Goal: Task Accomplishment & Management: Use online tool/utility

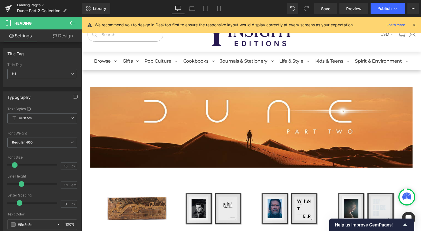
click at [36, 6] on link "Landing Pages" at bounding box center [49, 5] width 65 height 5
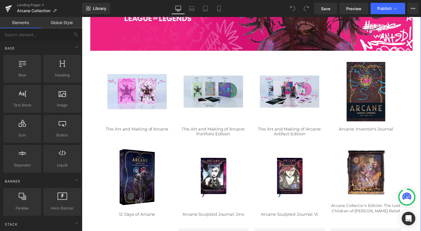
scroll to position [142, 0]
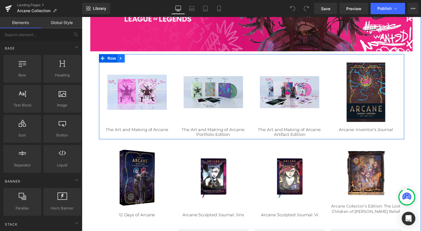
click at [120, 60] on icon at bounding box center [122, 59] width 4 height 4
click at [128, 60] on icon at bounding box center [129, 59] width 4 height 4
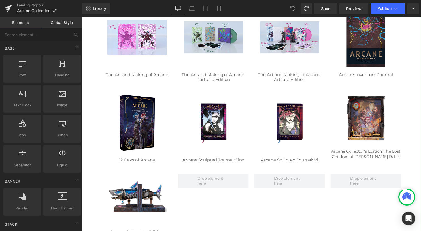
scroll to position [198, 0]
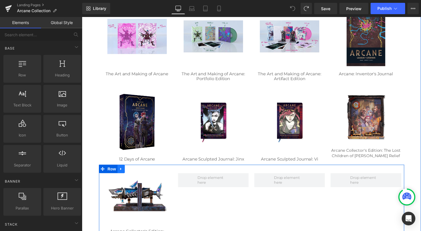
click at [120, 173] on link at bounding box center [121, 170] width 7 height 9
click at [107, 172] on span "Row" at bounding box center [112, 171] width 11 height 9
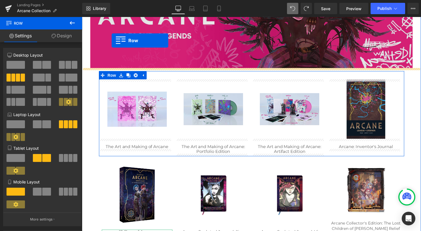
scroll to position [119, 0]
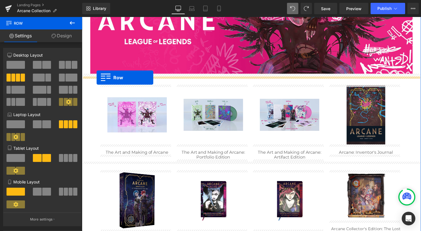
drag, startPoint x: 108, startPoint y: 199, endPoint x: 97, endPoint y: 78, distance: 121.6
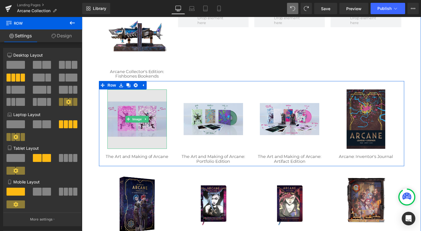
scroll to position [204, 0]
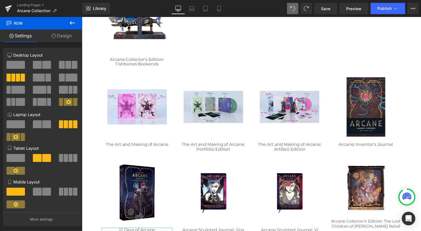
drag, startPoint x: 191, startPoint y: 179, endPoint x: 109, endPoint y: 163, distance: 83.6
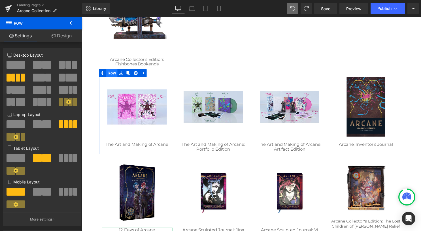
click at [107, 73] on span "Row" at bounding box center [112, 73] width 11 height 9
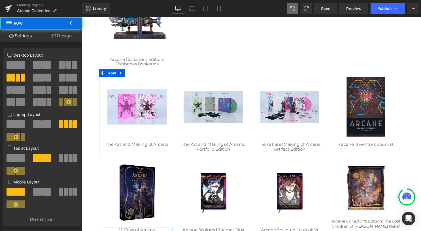
click at [53, 36] on icon at bounding box center [54, 36] width 5 height 5
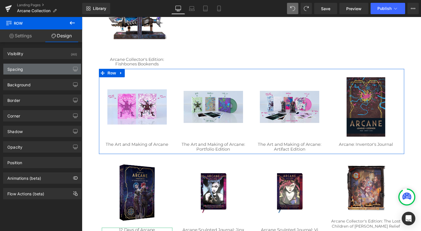
click at [51, 68] on div "Spacing" at bounding box center [42, 69] width 78 height 11
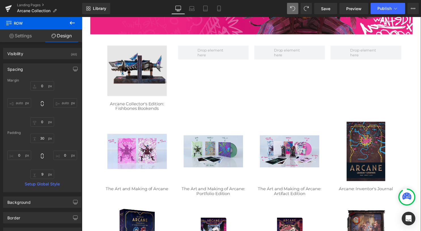
scroll to position [147, 0]
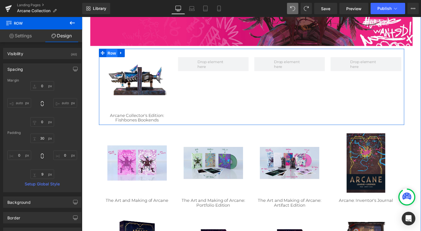
click at [110, 53] on span "Row" at bounding box center [112, 53] width 11 height 9
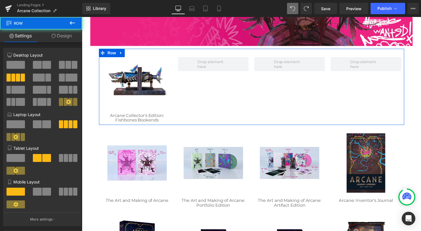
click at [67, 35] on link "Design" at bounding box center [61, 35] width 41 height 13
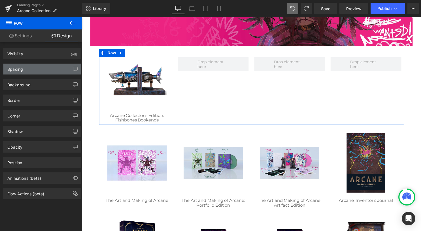
click at [41, 70] on div "Spacing" at bounding box center [42, 69] width 78 height 11
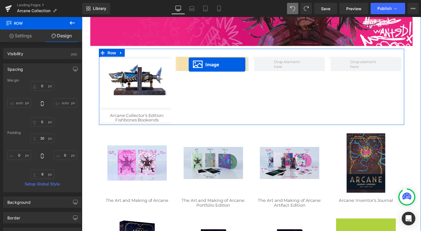
drag, startPoint x: 364, startPoint y: 134, endPoint x: 190, endPoint y: 65, distance: 187.3
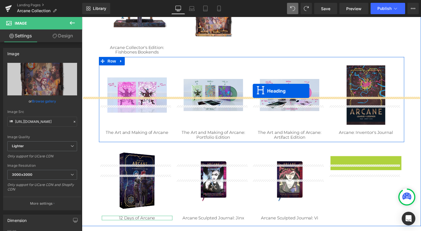
scroll to position [176, 0]
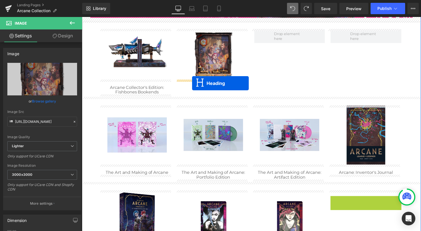
drag, startPoint x: 365, startPoint y: 118, endPoint x: 193, endPoint y: 84, distance: 175.4
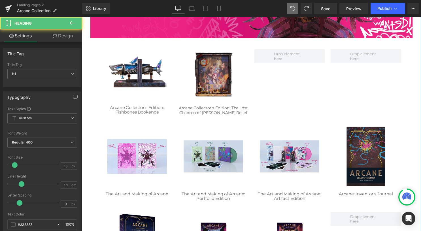
scroll to position [147, 0]
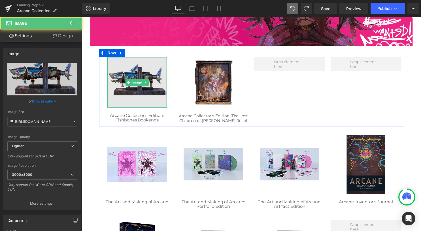
click at [133, 79] on img at bounding box center [138, 83] width 60 height 51
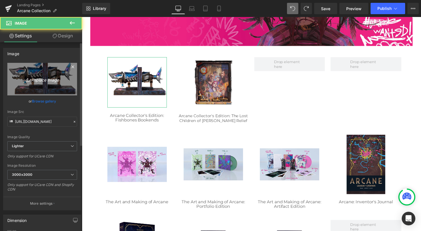
click at [43, 83] on link "Replace Image" at bounding box center [42, 79] width 70 height 33
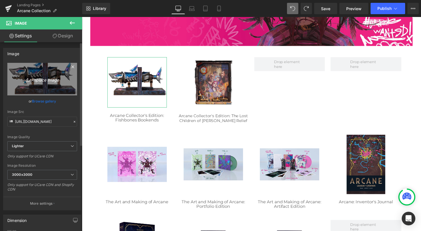
type input "C:\fakepath\Arcane Fishbone Bookends-0.jpg"
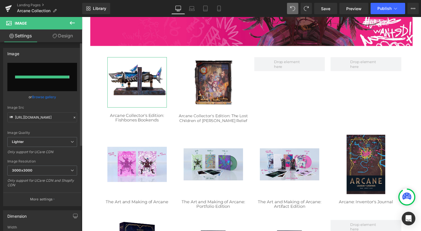
type input "https://ucarecdn.com/3a294708-4154-427c-af1b-57add1a1bae6/-/format/auto/-/previ…"
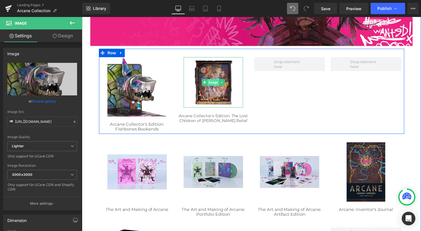
click at [217, 83] on span "Image" at bounding box center [215, 83] width 12 height 7
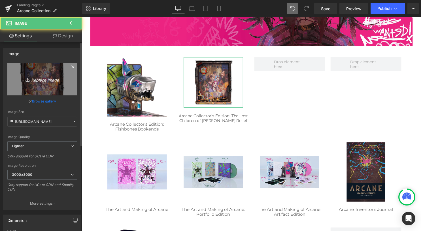
click at [44, 81] on icon "Replace Image" at bounding box center [42, 79] width 45 height 7
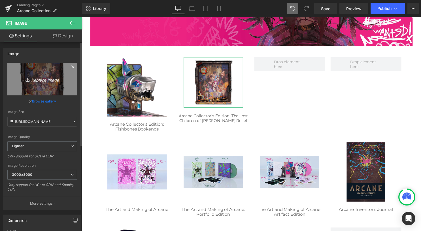
type input "C:\fakepath\Arcane Bas Relief_2048.jpg"
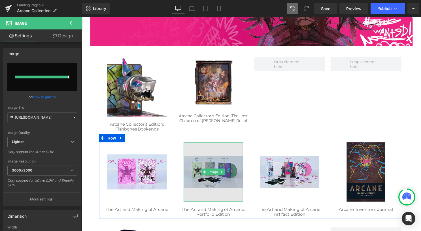
type input "https://ucarecdn.com/678061ab-315f-48e5-ab84-98aa08e69d9b/-/format/auto/-/previ…"
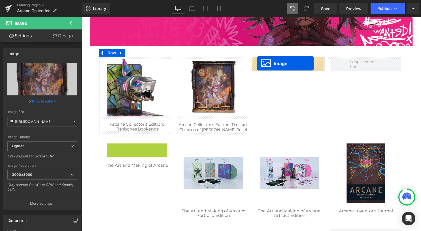
drag, startPoint x: 135, startPoint y: 176, endPoint x: 259, endPoint y: 64, distance: 167.6
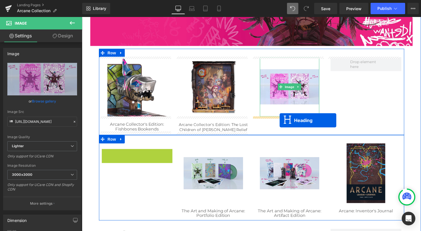
drag, startPoint x: 132, startPoint y: 153, endPoint x: 282, endPoint y: 122, distance: 153.5
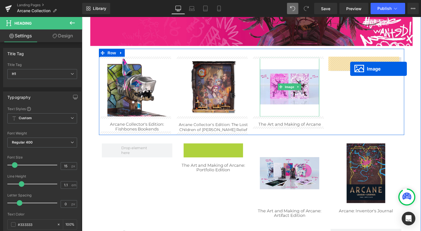
drag, startPoint x: 214, startPoint y: 177, endPoint x: 353, endPoint y: 69, distance: 176.4
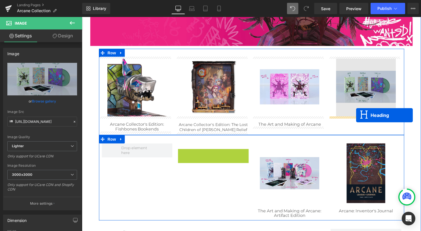
drag, startPoint x: 239, startPoint y: 146, endPoint x: 359, endPoint y: 117, distance: 124.3
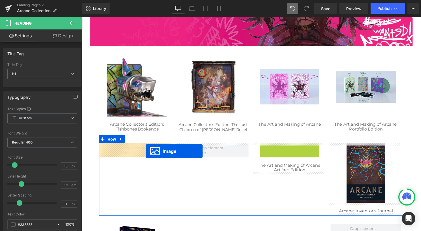
drag, startPoint x: 285, startPoint y: 174, endPoint x: 145, endPoint y: 154, distance: 141.2
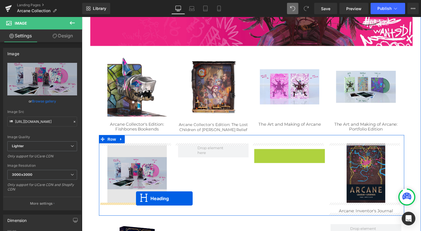
drag, startPoint x: 289, startPoint y: 155, endPoint x: 137, endPoint y: 201, distance: 159.0
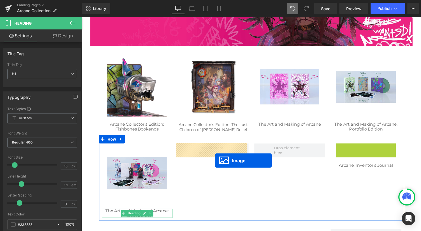
drag, startPoint x: 367, startPoint y: 175, endPoint x: 217, endPoint y: 162, distance: 151.1
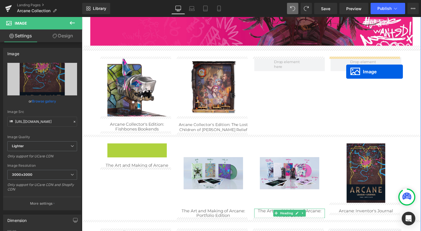
drag, startPoint x: 132, startPoint y: 176, endPoint x: 349, endPoint y: 72, distance: 240.9
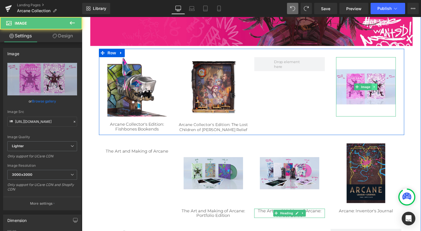
click at [376, 88] on icon at bounding box center [377, 87] width 3 height 3
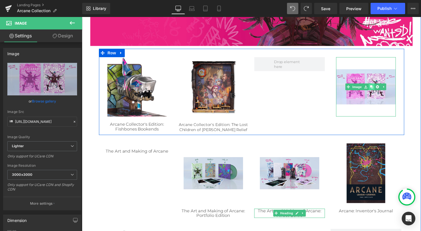
click at [374, 88] on icon at bounding box center [375, 87] width 3 height 3
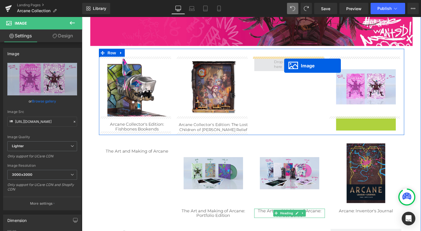
drag, startPoint x: 365, startPoint y: 148, endPoint x: 287, endPoint y: 66, distance: 113.3
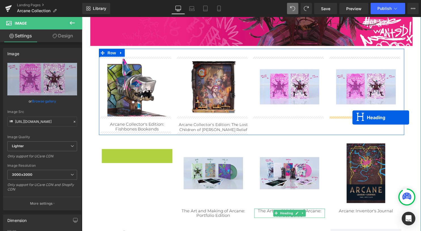
drag, startPoint x: 128, startPoint y: 153, endPoint x: 355, endPoint y: 119, distance: 229.3
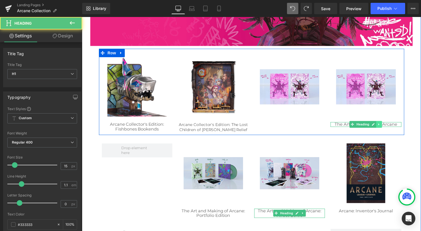
click at [383, 125] on link at bounding box center [383, 125] width 6 height 7
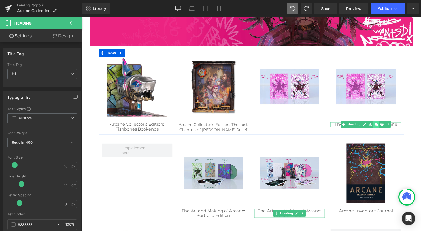
click at [378, 125] on icon at bounding box center [379, 125] width 3 height 3
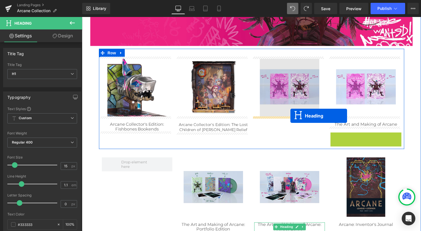
drag, startPoint x: 361, startPoint y: 135, endPoint x: 293, endPoint y: 117, distance: 70.9
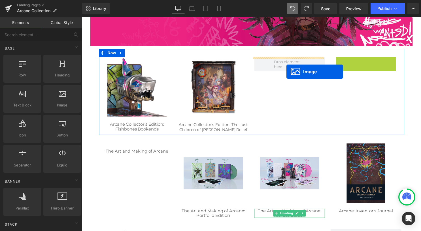
drag, startPoint x: 329, startPoint y: 83, endPoint x: 289, endPoint y: 72, distance: 42.0
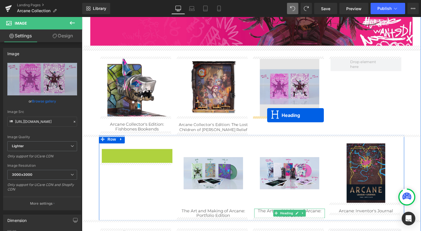
drag, startPoint x: 125, startPoint y: 153, endPoint x: 269, endPoint y: 117, distance: 148.6
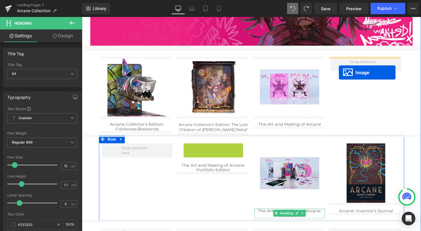
drag, startPoint x: 289, startPoint y: 134, endPoint x: 342, endPoint y: 73, distance: 80.4
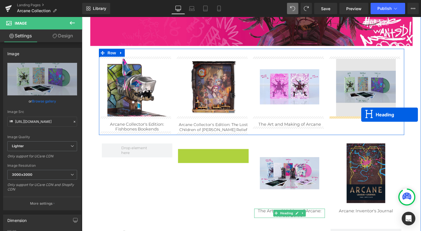
drag, startPoint x: 209, startPoint y: 155, endPoint x: 363, endPoint y: 115, distance: 158.8
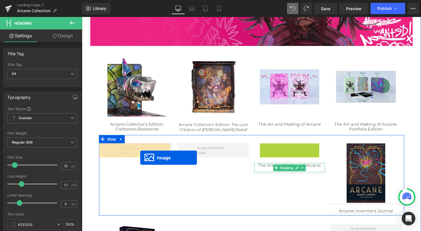
drag, startPoint x: 288, startPoint y: 174, endPoint x: 131, endPoint y: 159, distance: 158.3
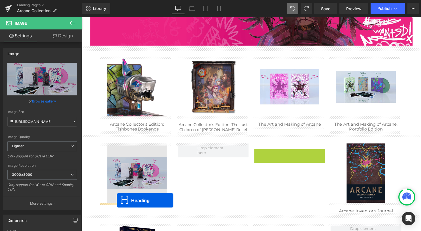
drag, startPoint x: 286, startPoint y: 155, endPoint x: 117, endPoint y: 203, distance: 175.6
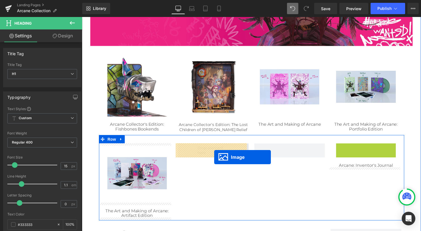
drag, startPoint x: 366, startPoint y: 174, endPoint x: 211, endPoint y: 158, distance: 155.3
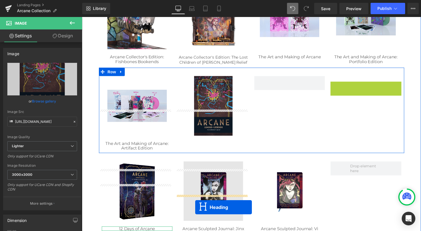
scroll to position [232, 0]
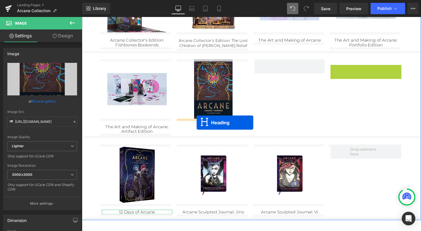
drag, startPoint x: 366, startPoint y: 152, endPoint x: 198, endPoint y: 124, distance: 170.8
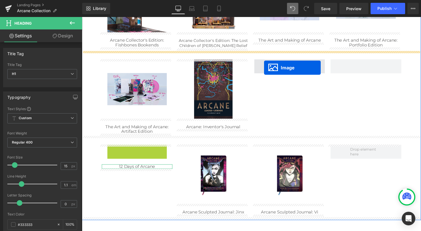
drag, startPoint x: 135, startPoint y: 176, endPoint x: 266, endPoint y: 68, distance: 170.0
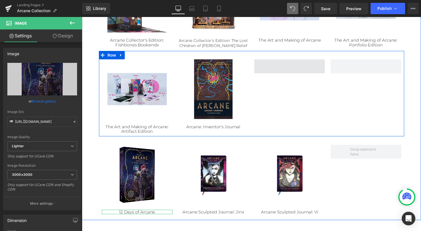
click at [299, 70] on span at bounding box center [291, 67] width 71 height 14
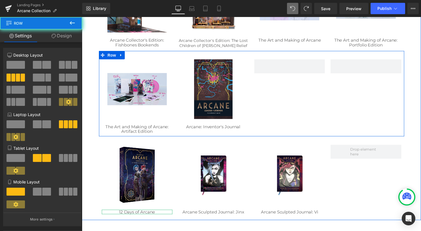
click at [312, 98] on div "Image The Art and Making of Arcane: Artifact Edition Heading Image Arcane: Inve…" at bounding box center [253, 94] width 309 height 86
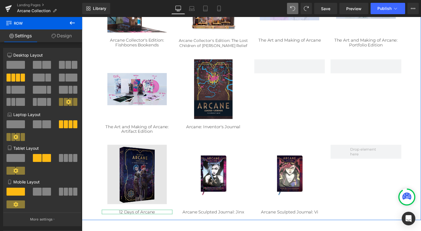
click at [135, 163] on img at bounding box center [138, 176] width 60 height 60
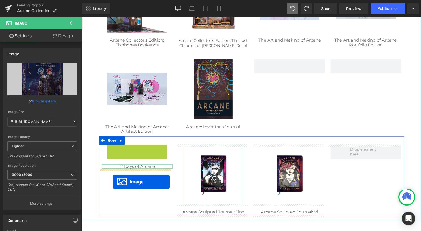
drag, startPoint x: 132, startPoint y: 177, endPoint x: 113, endPoint y: 184, distance: 19.9
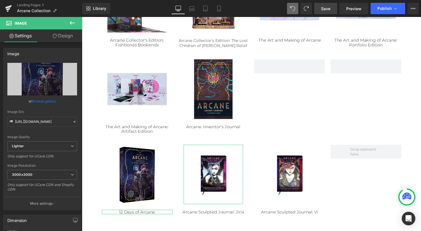
click at [335, 11] on link "Save" at bounding box center [325, 8] width 23 height 11
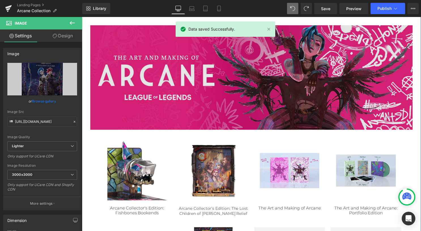
scroll to position [62, 0]
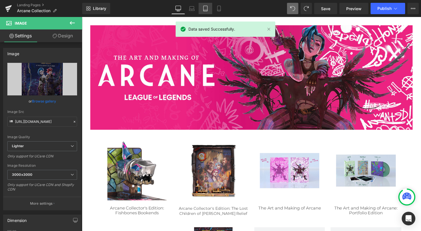
click at [206, 11] on link "Tablet" at bounding box center [206, 8] width 14 height 11
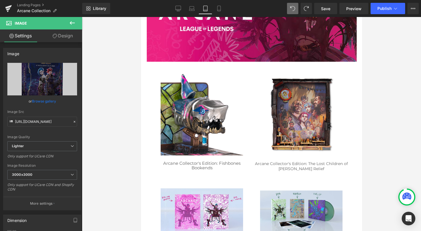
scroll to position [60, 0]
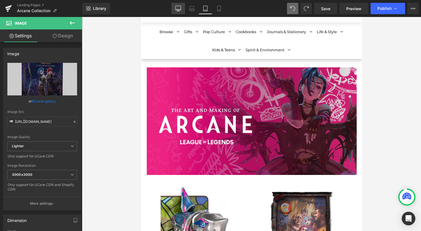
click at [180, 6] on icon at bounding box center [178, 9] width 6 height 6
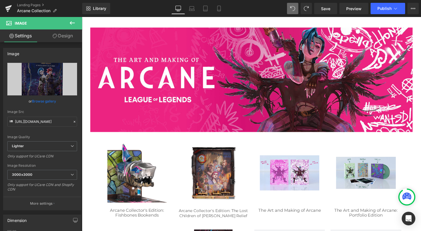
scroll to position [0, 0]
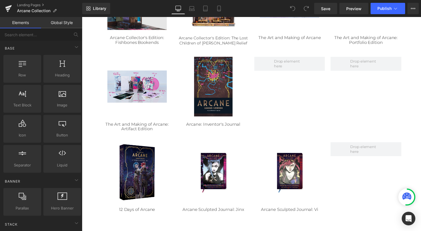
scroll to position [255, 0]
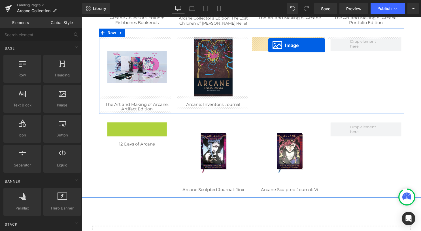
drag, startPoint x: 134, startPoint y: 155, endPoint x: 270, endPoint y: 46, distance: 174.7
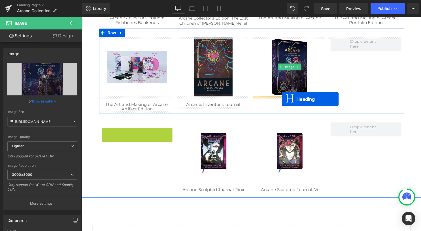
drag, startPoint x: 130, startPoint y: 132, endPoint x: 284, endPoint y: 100, distance: 158.0
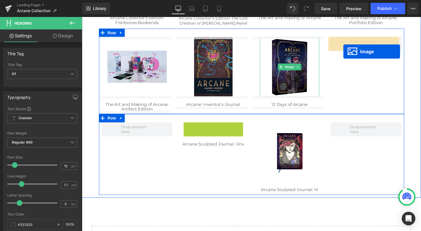
drag, startPoint x: 211, startPoint y: 154, endPoint x: 346, endPoint y: 52, distance: 169.6
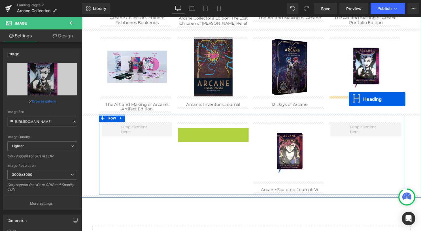
drag, startPoint x: 222, startPoint y: 130, endPoint x: 352, endPoint y: 100, distance: 133.5
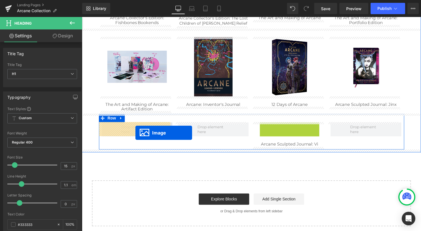
drag, startPoint x: 235, startPoint y: 152, endPoint x: 136, endPoint y: 134, distance: 100.3
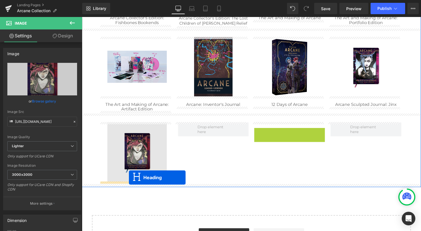
drag, startPoint x: 290, startPoint y: 132, endPoint x: 130, endPoint y: 179, distance: 167.5
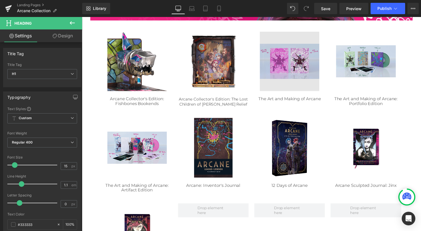
scroll to position [142, 0]
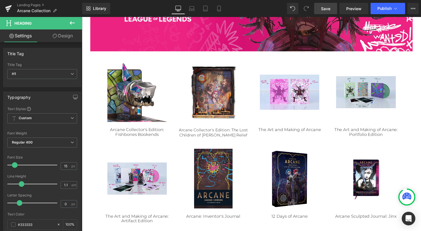
click at [328, 8] on span "Save" at bounding box center [325, 9] width 9 height 6
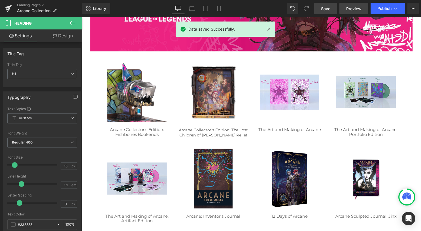
click at [349, 10] on span "Preview" at bounding box center [353, 9] width 15 height 6
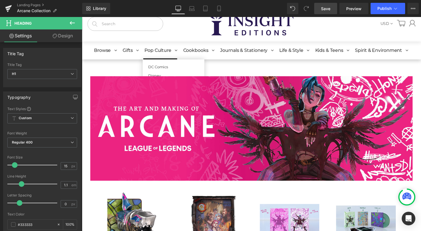
scroll to position [0, 0]
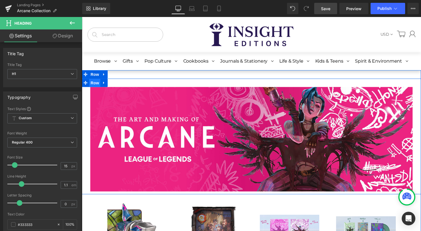
click at [92, 82] on span "Row" at bounding box center [94, 84] width 11 height 9
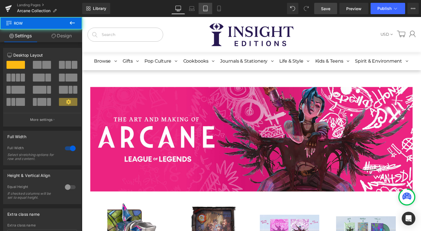
click at [210, 8] on link "Tablet" at bounding box center [206, 8] width 14 height 11
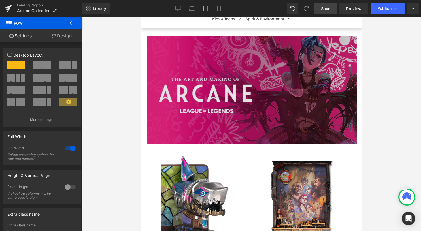
scroll to position [113, 0]
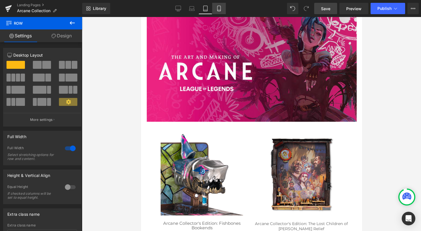
click at [218, 11] on link "Mobile" at bounding box center [219, 8] width 14 height 11
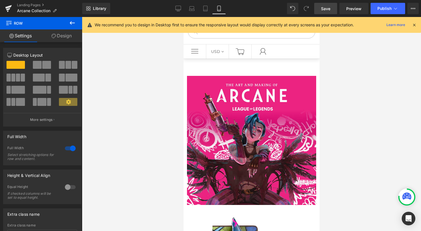
scroll to position [85, 0]
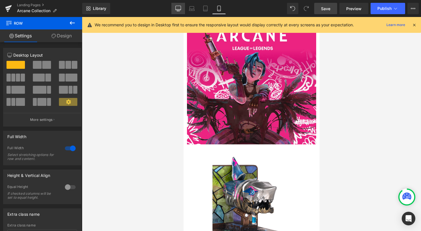
click at [179, 10] on icon at bounding box center [178, 9] width 6 height 6
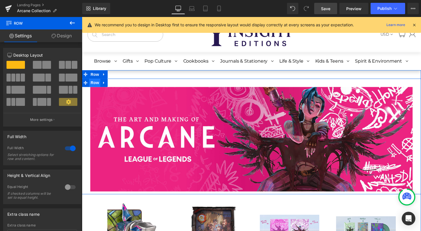
click at [92, 84] on span "Row" at bounding box center [94, 83] width 11 height 9
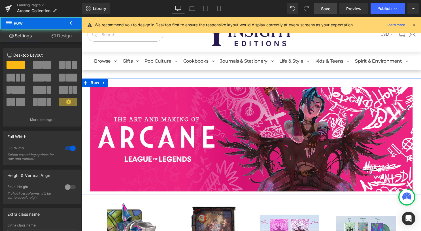
click at [53, 38] on link "Design" at bounding box center [61, 35] width 41 height 13
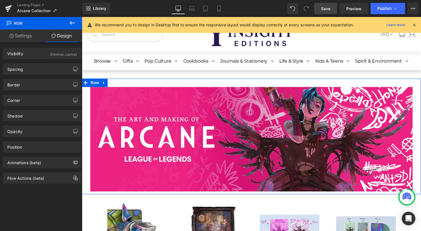
click at [48, 77] on div "Border Border Style Custom Custom Setup Global Style Custom Setup Global Style …" at bounding box center [42, 83] width 85 height 16
click at [46, 70] on div "Spacing" at bounding box center [42, 69] width 78 height 11
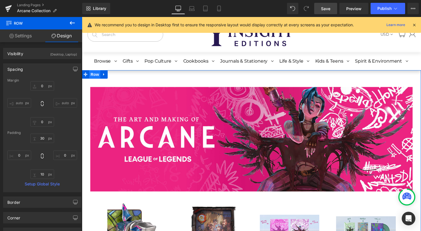
click at [91, 77] on span "Row" at bounding box center [94, 75] width 11 height 9
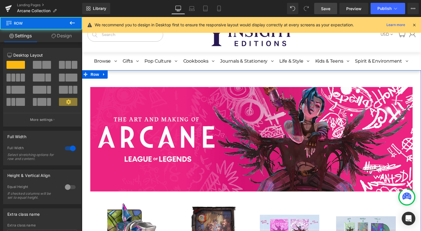
click at [57, 36] on link "Design" at bounding box center [61, 35] width 41 height 13
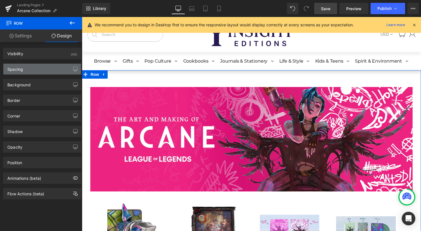
click at [43, 69] on div "Spacing" at bounding box center [42, 69] width 78 height 11
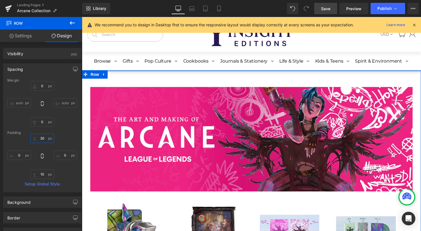
click at [43, 138] on input "30" at bounding box center [42, 138] width 24 height 9
type input "0"
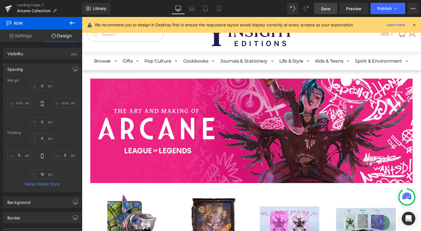
click at [332, 7] on link "Save" at bounding box center [325, 8] width 23 height 11
click at [90, 77] on span "Row" at bounding box center [94, 75] width 11 height 9
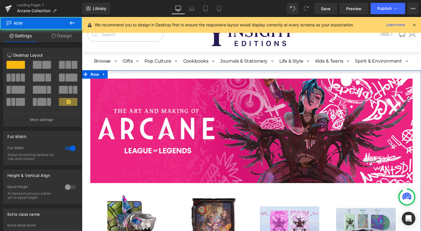
drag, startPoint x: 61, startPoint y: 37, endPoint x: 19, endPoint y: 61, distance: 48.5
click at [61, 37] on link "Design" at bounding box center [61, 35] width 41 height 13
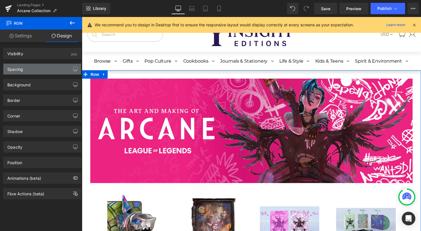
click at [64, 69] on div "Spacing" at bounding box center [42, 69] width 78 height 11
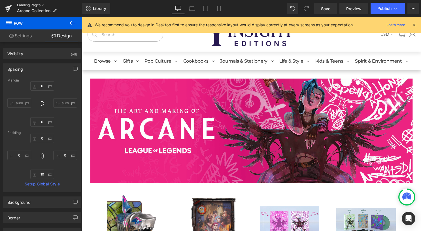
click at [29, 4] on link "Landing Pages" at bounding box center [49, 5] width 65 height 5
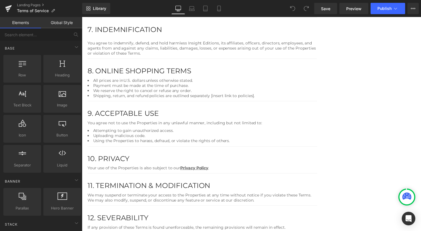
scroll to position [397, 0]
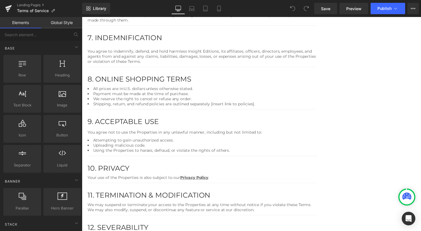
click at [308, 107] on li "Shipping, return, and refund policies are outlined separately [insert link to p…" at bounding box center [204, 104] width 232 height 5
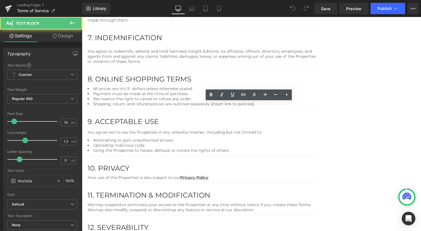
click at [320, 107] on li "Shipping, return, and refund policies are outlined separately [insert link to p…" at bounding box center [204, 104] width 232 height 5
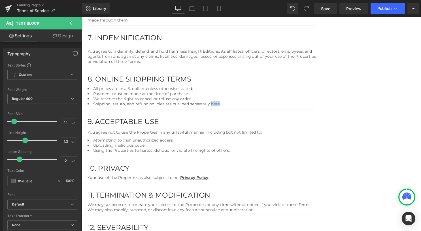
drag, startPoint x: 266, startPoint y: 121, endPoint x: 274, endPoint y: 122, distance: 8.2
click at [274, 107] on li "Shipping, return, and refund policies are outlined separately here." at bounding box center [204, 104] width 232 height 5
drag, startPoint x: 227, startPoint y: 122, endPoint x: 265, endPoint y: 121, distance: 37.7
click at [265, 107] on li "Shipping, return, and refund policies are outlined separately." at bounding box center [204, 104] width 232 height 5
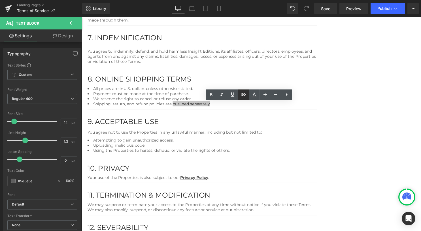
click at [243, 97] on icon at bounding box center [243, 94] width 7 height 7
click at [241, 132] on input "text" at bounding box center [258, 132] width 87 height 14
paste input "https://insighteditions.com/apps/frequently-asked-questions?faq-section-id=6706…"
type input "https://insighteditions.com/apps/frequently-asked-questions?faq-section-id=6706…"
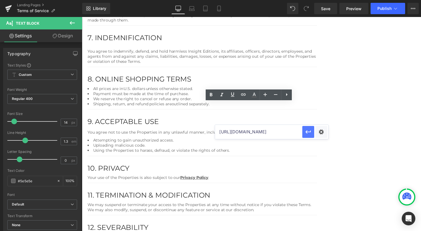
scroll to position [0, 0]
click at [309, 132] on icon "button" at bounding box center [308, 132] width 7 height 7
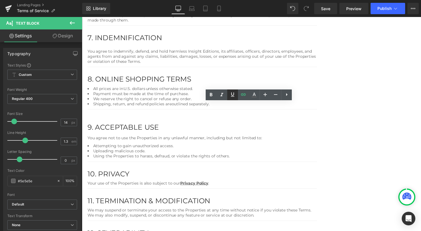
click at [235, 95] on icon at bounding box center [232, 94] width 7 height 7
drag, startPoint x: 214, startPoint y: 94, endPoint x: 162, endPoint y: 93, distance: 51.6
click at [214, 94] on icon at bounding box center [211, 95] width 7 height 7
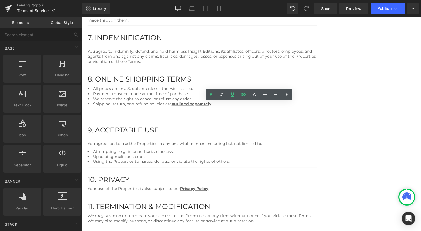
click at [375, 102] on div "Terms of Service Heading Last updated: September 22, 2025 Text Block PLEASE REA…" at bounding box center [254, 28] width 332 height 709
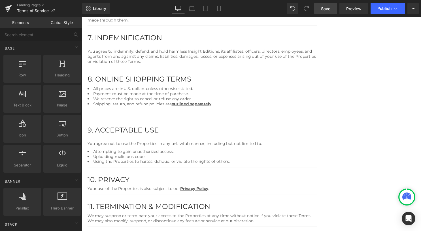
click at [326, 12] on link "Save" at bounding box center [325, 8] width 23 height 11
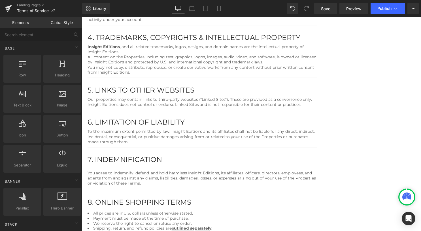
scroll to position [227, 0]
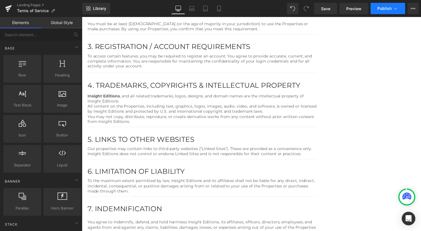
click at [393, 7] on icon at bounding box center [396, 9] width 6 height 6
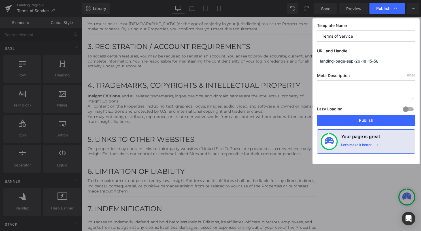
drag, startPoint x: 385, startPoint y: 61, endPoint x: 307, endPoint y: 62, distance: 78.0
click at [307, 62] on div "Publish Template Name Terms of Service URL and Handle landing-page-sep-29-18-15…" at bounding box center [210, 115] width 421 height 231
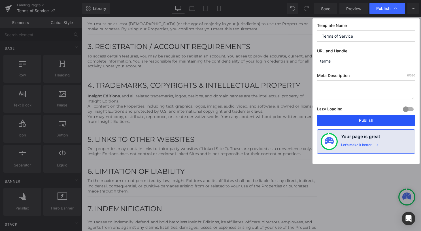
type input "terms"
click at [363, 119] on button "Publish" at bounding box center [366, 120] width 98 height 11
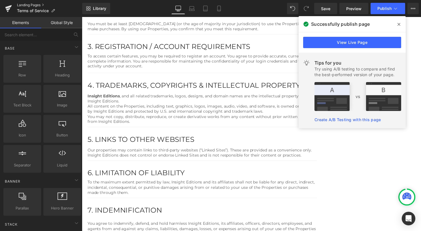
click at [35, 5] on link "Landing Pages" at bounding box center [49, 5] width 65 height 5
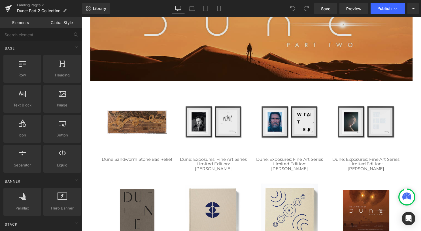
scroll to position [85, 0]
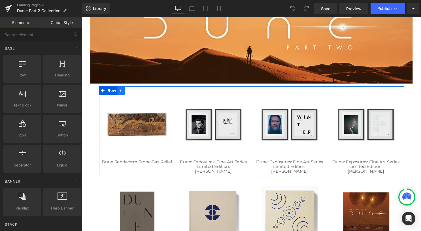
click at [120, 93] on icon at bounding box center [122, 91] width 4 height 4
click at [127, 94] on link at bounding box center [128, 91] width 7 height 9
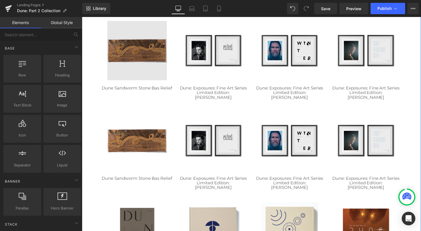
scroll to position [139, 0]
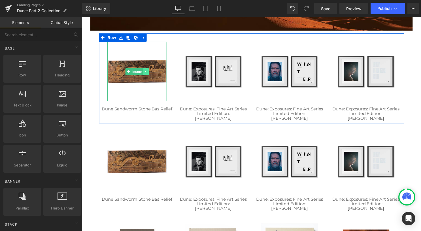
click at [145, 72] on icon at bounding box center [146, 72] width 3 height 3
click at [147, 74] on link at bounding box center [150, 72] width 6 height 7
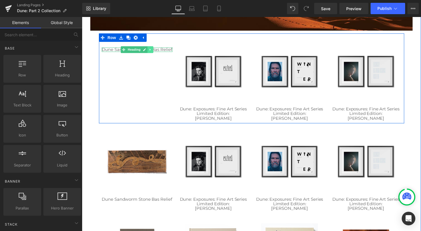
click at [148, 54] on link at bounding box center [151, 50] width 6 height 7
click at [151, 52] on link at bounding box center [154, 50] width 6 height 7
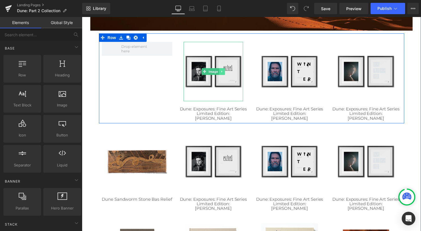
click at [224, 71] on link at bounding box center [224, 72] width 6 height 7
click at [225, 74] on link at bounding box center [227, 72] width 6 height 7
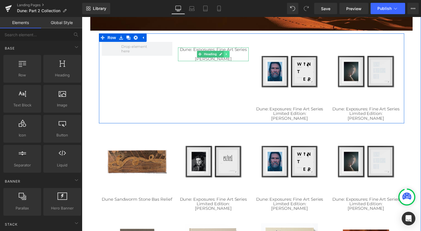
click at [228, 54] on icon at bounding box center [228, 55] width 1 height 2
click at [229, 57] on link at bounding box center [231, 54] width 6 height 7
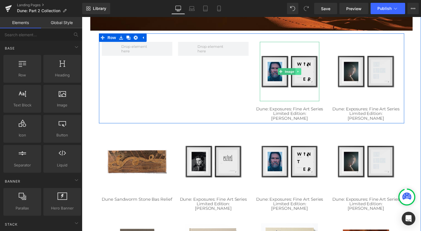
click at [299, 72] on icon at bounding box center [300, 72] width 3 height 3
click at [302, 73] on icon at bounding box center [303, 72] width 3 height 3
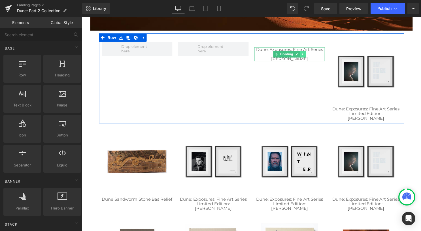
click at [304, 53] on icon at bounding box center [305, 54] width 3 height 3
click at [307, 53] on icon at bounding box center [308, 54] width 3 height 3
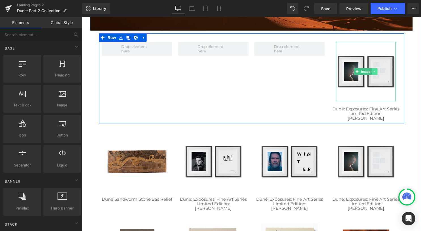
click at [376, 73] on icon at bounding box center [377, 72] width 3 height 3
click at [379, 74] on icon at bounding box center [380, 72] width 3 height 3
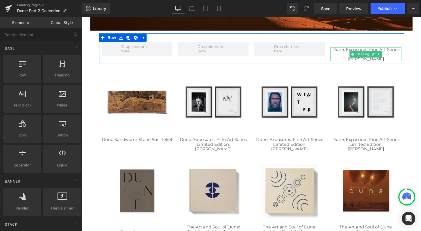
click at [382, 54] on icon at bounding box center [382, 55] width 1 height 2
click at [384, 53] on icon at bounding box center [385, 54] width 3 height 3
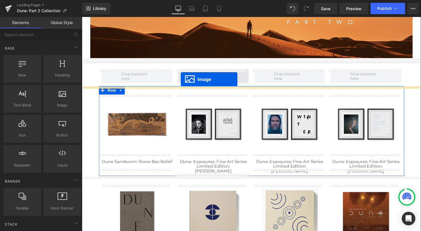
scroll to position [110, 0]
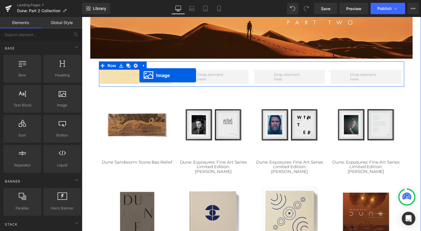
drag, startPoint x: 287, startPoint y: 157, endPoint x: 140, endPoint y: 76, distance: 167.4
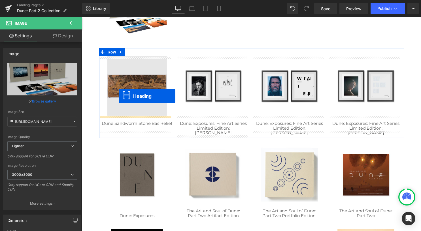
scroll to position [167, 0]
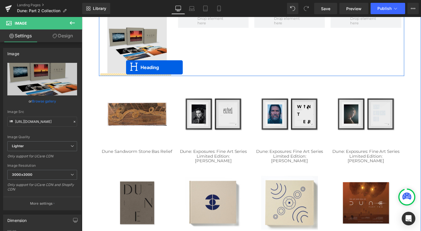
drag, startPoint x: 288, startPoint y: 159, endPoint x: 127, endPoint y: 68, distance: 185.1
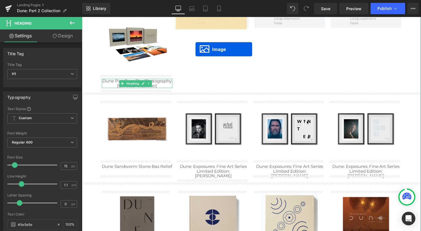
scroll to position [139, 0]
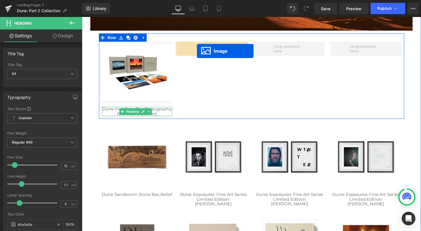
drag, startPoint x: 365, startPoint y: 192, endPoint x: 198, endPoint y: 52, distance: 217.5
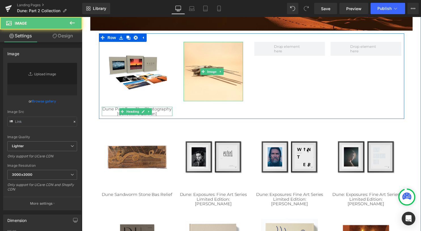
type input "[URL][DOMAIN_NAME]"
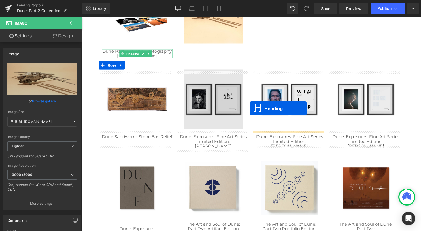
scroll to position [195, 0]
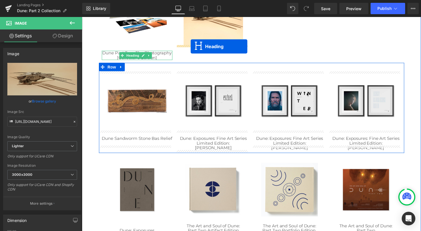
drag, startPoint x: 358, startPoint y: 195, endPoint x: 192, endPoint y: 47, distance: 222.7
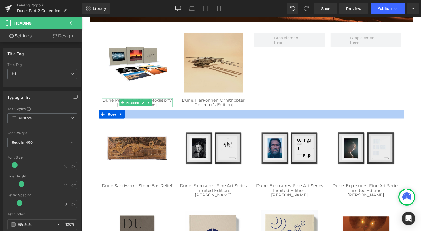
scroll to position [139, 0]
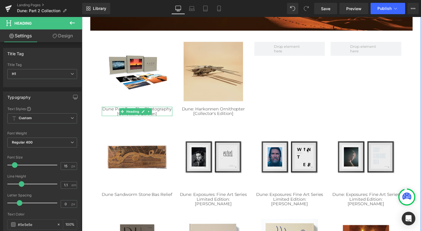
click at [213, 66] on img at bounding box center [215, 72] width 60 height 60
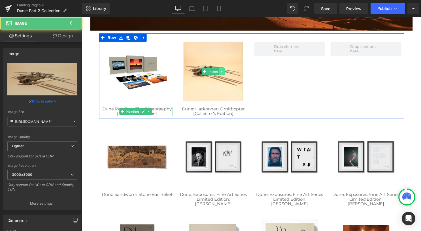
click at [223, 72] on link at bounding box center [224, 72] width 6 height 7
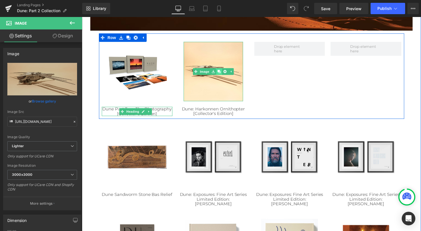
click at [219, 73] on icon at bounding box center [220, 72] width 3 height 3
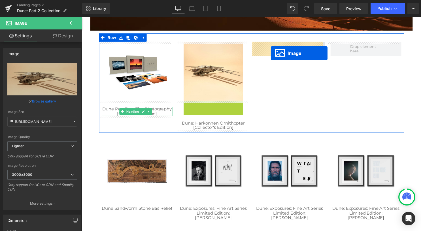
drag, startPoint x: 210, startPoint y: 134, endPoint x: 273, endPoint y: 54, distance: 101.3
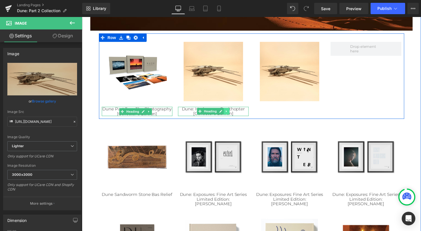
click at [227, 112] on icon at bounding box center [228, 112] width 3 height 3
click at [225, 113] on icon at bounding box center [225, 112] width 3 height 3
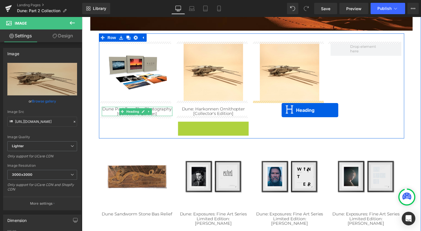
drag, startPoint x: 211, startPoint y: 128, endPoint x: 284, endPoint y: 111, distance: 74.8
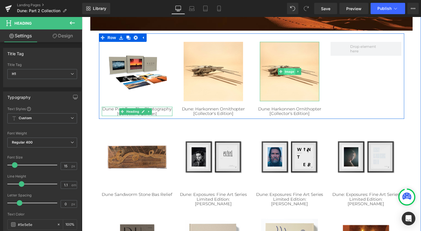
click at [286, 73] on span "Image" at bounding box center [292, 72] width 12 height 7
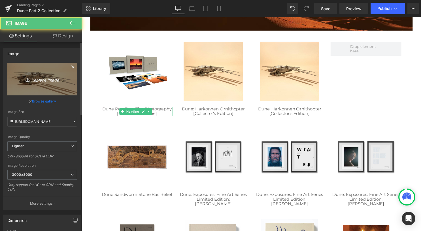
click at [50, 81] on icon "Replace Image" at bounding box center [42, 79] width 45 height 7
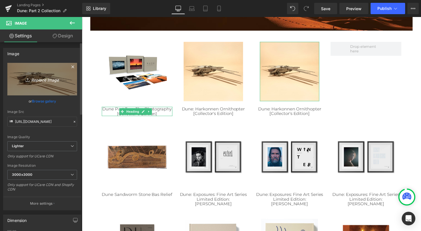
type input "C:\fakepath\9798337401515.jpg"
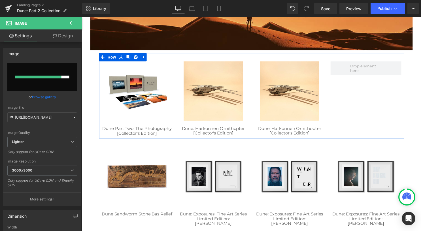
scroll to position [110, 0]
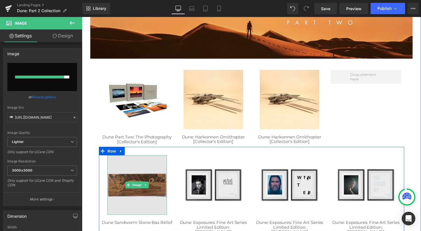
click at [120, 183] on img at bounding box center [138, 187] width 60 height 60
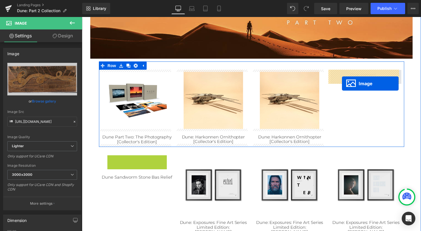
drag, startPoint x: 134, startPoint y: 188, endPoint x: 345, endPoint y: 84, distance: 235.6
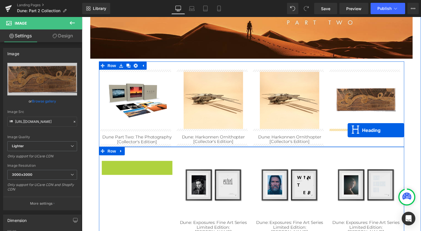
drag, startPoint x: 132, startPoint y: 168, endPoint x: 351, endPoint y: 132, distance: 221.3
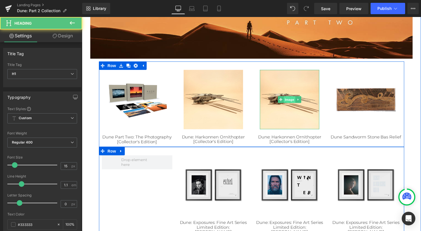
click at [290, 103] on span "Image" at bounding box center [292, 100] width 12 height 7
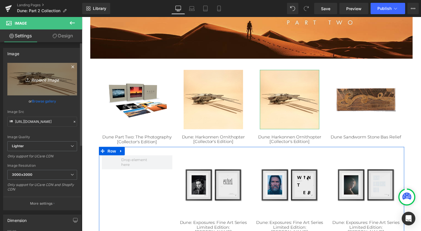
click at [46, 89] on link "Replace Image" at bounding box center [42, 79] width 70 height 33
type input "C:\fakepath\9798337401515.jpg"
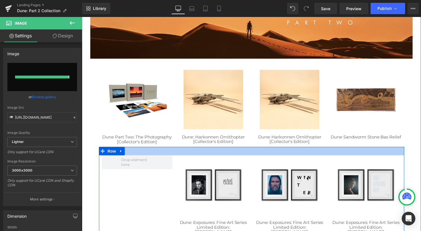
type input "[URL][DOMAIN_NAME]"
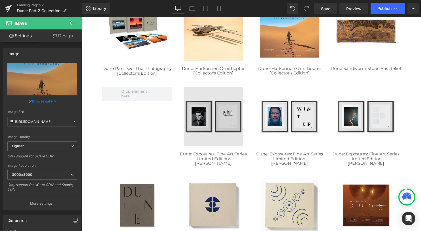
scroll to position [167, 0]
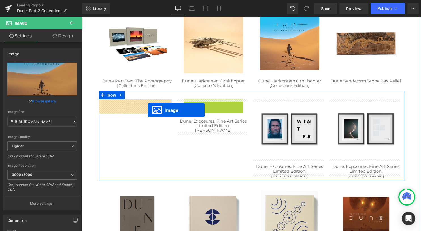
drag, startPoint x: 211, startPoint y: 132, endPoint x: 149, endPoint y: 111, distance: 65.7
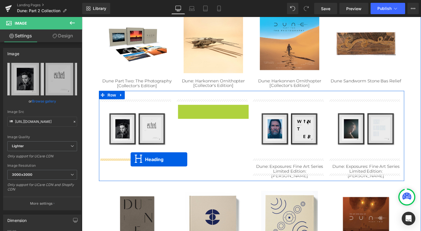
drag, startPoint x: 211, startPoint y: 113, endPoint x: 131, endPoint y: 161, distance: 93.9
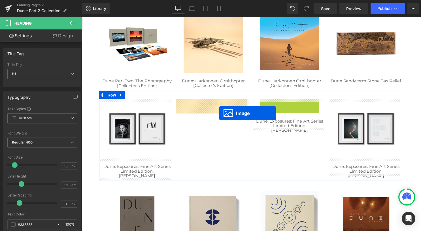
drag, startPoint x: 287, startPoint y: 130, endPoint x: 221, endPoint y: 115, distance: 68.0
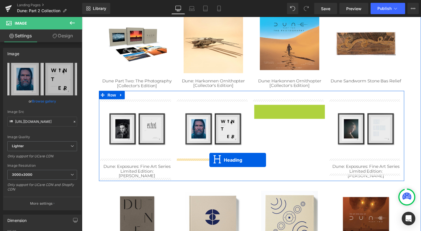
drag, startPoint x: 290, startPoint y: 110, endPoint x: 217, endPoint y: 162, distance: 89.4
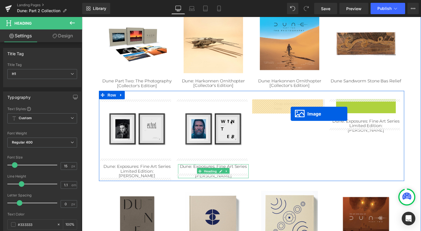
drag, startPoint x: 366, startPoint y: 130, endPoint x: 293, endPoint y: 115, distance: 74.8
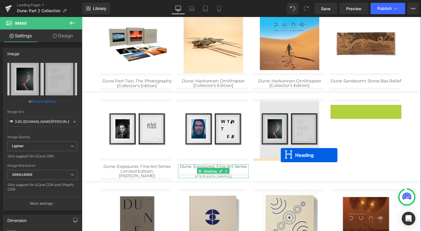
drag, startPoint x: 365, startPoint y: 110, endPoint x: 283, endPoint y: 157, distance: 93.9
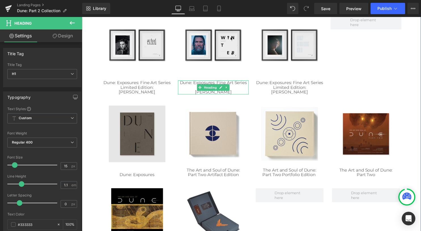
scroll to position [224, 0]
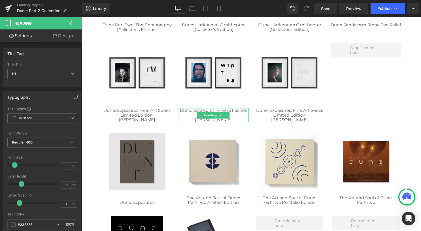
click at [133, 171] on img at bounding box center [137, 163] width 57 height 57
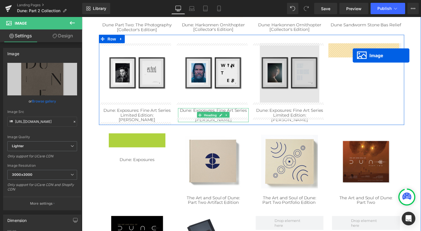
drag, startPoint x: 136, startPoint y: 163, endPoint x: 315, endPoint y: 82, distance: 196.8
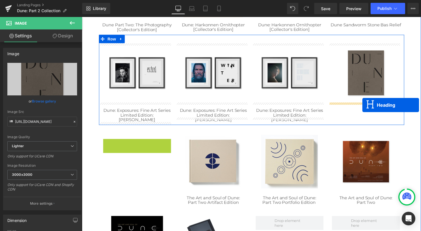
drag, startPoint x: 132, startPoint y: 145, endPoint x: 366, endPoint y: 106, distance: 237.0
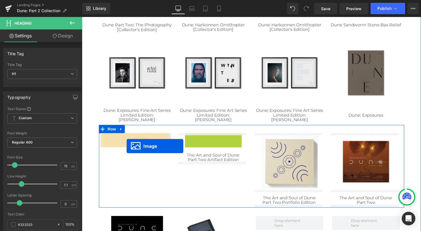
drag, startPoint x: 211, startPoint y: 163, endPoint x: 127, endPoint y: 147, distance: 85.4
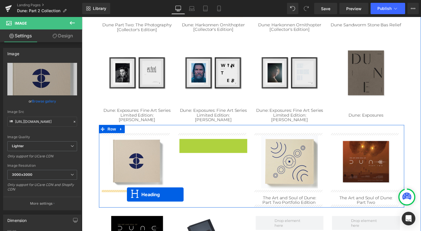
drag, startPoint x: 211, startPoint y: 146, endPoint x: 128, endPoint y: 197, distance: 97.6
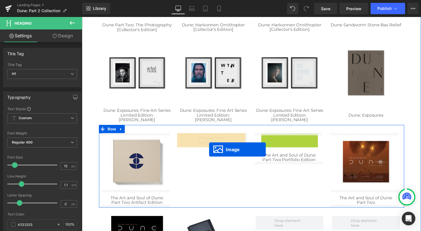
drag, startPoint x: 291, startPoint y: 163, endPoint x: 211, endPoint y: 151, distance: 81.2
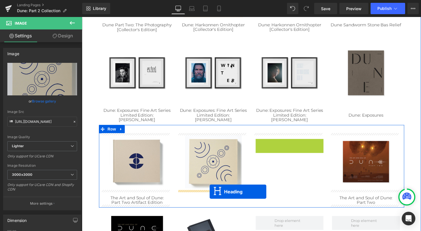
drag, startPoint x: 283, startPoint y: 147, endPoint x: 211, endPoint y: 194, distance: 85.5
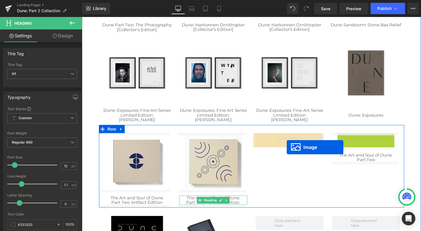
drag, startPoint x: 364, startPoint y: 161, endPoint x: 289, endPoint y: 149, distance: 75.9
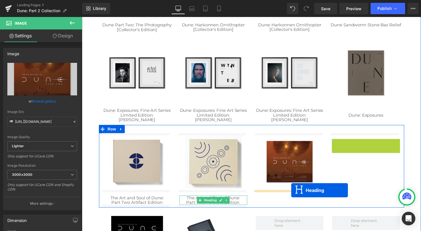
drag, startPoint x: 365, startPoint y: 144, endPoint x: 294, endPoint y: 192, distance: 86.6
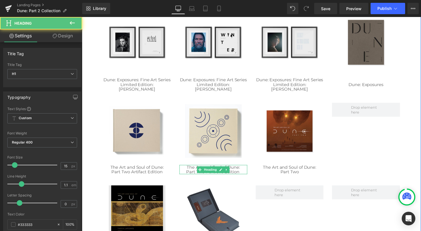
scroll to position [280, 0]
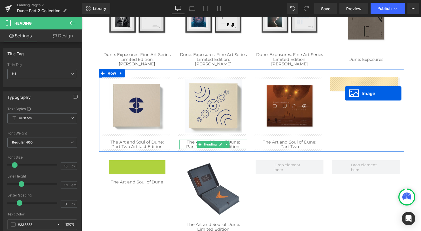
drag, startPoint x: 131, startPoint y: 191, endPoint x: 348, endPoint y: 94, distance: 237.3
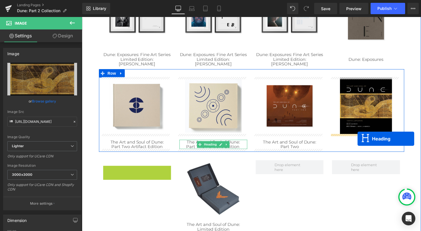
drag, startPoint x: 133, startPoint y: 170, endPoint x: 361, endPoint y: 140, distance: 230.1
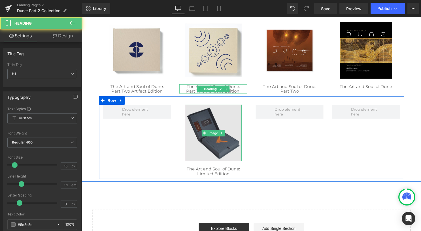
scroll to position [337, 0]
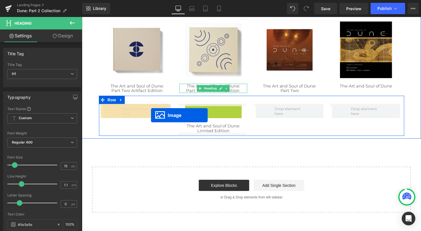
drag, startPoint x: 208, startPoint y: 134, endPoint x: 152, endPoint y: 117, distance: 58.3
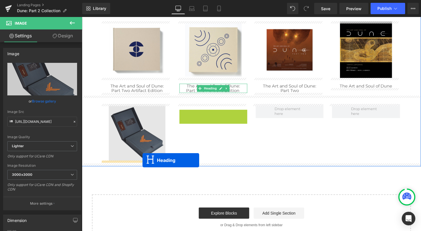
drag, startPoint x: 210, startPoint y: 115, endPoint x: 143, endPoint y: 162, distance: 81.4
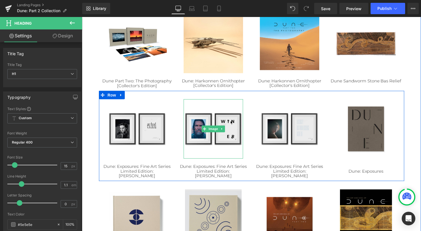
scroll to position [139, 0]
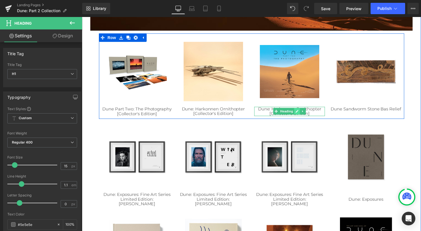
click at [298, 113] on icon at bounding box center [299, 112] width 3 height 3
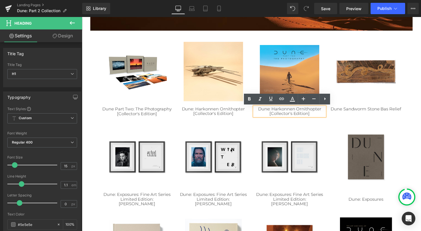
click at [314, 115] on h1 "Dune: Harkonnen Ornithopter [Collector's Edition]" at bounding box center [291, 112] width 71 height 9
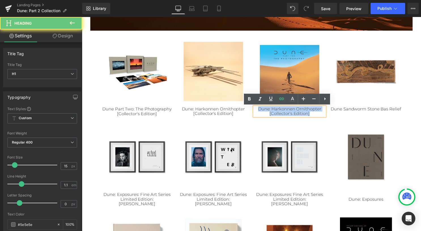
drag, startPoint x: 315, startPoint y: 115, endPoint x: 256, endPoint y: 111, distance: 58.9
click at [256, 111] on h1 "Dune: Harkonnen Ornithopter [Collector's Edition]" at bounding box center [291, 112] width 71 height 9
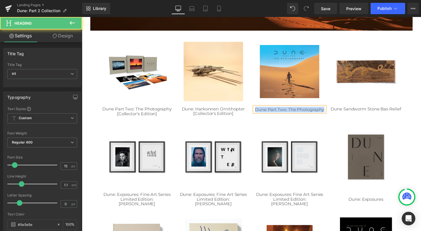
click at [321, 111] on span "Dune Part Two: The Photography" at bounding box center [292, 110] width 70 height 5
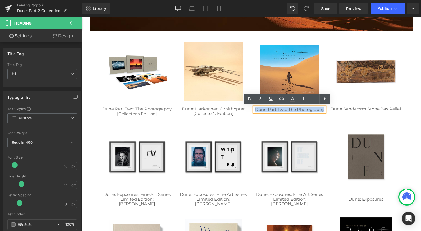
drag, startPoint x: 325, startPoint y: 111, endPoint x: 255, endPoint y: 111, distance: 70.0
click at [256, 111] on div "Dune Part Two: The Photography" at bounding box center [291, 111] width 71 height 6
click at [281, 100] on icon at bounding box center [282, 99] width 5 height 2
click at [282, 119] on input "text" at bounding box center [255, 121] width 87 height 14
paste input "/products/dune-part-two-the-photography"
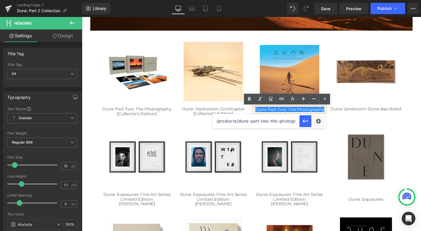
scroll to position [0, 11]
type input "/products/dune-part-two-the-photography"
click at [309, 120] on button "button" at bounding box center [306, 121] width 12 height 12
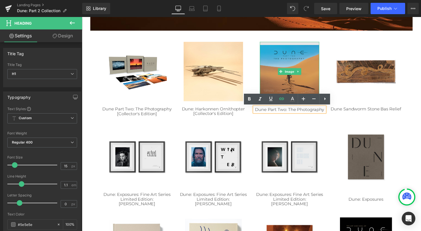
click at [291, 64] on img at bounding box center [292, 72] width 60 height 60
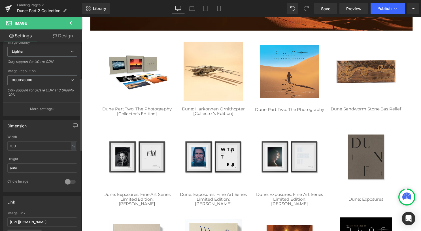
scroll to position [113, 0]
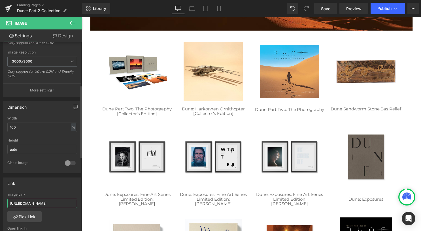
click at [48, 202] on input "[URL][DOMAIN_NAME]" at bounding box center [42, 203] width 70 height 9
drag, startPoint x: 48, startPoint y: 202, endPoint x: -1, endPoint y: 198, distance: 49.2
click at [0, 198] on html "Heading You are previewing how the will restyle your page. You can not edit Ele…" at bounding box center [210, 115] width 421 height 231
type input "/products/dune-part-two-the-photography"
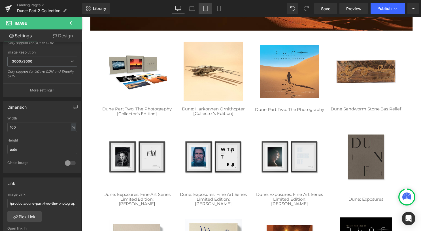
click at [210, 10] on link "Tablet" at bounding box center [206, 8] width 14 height 11
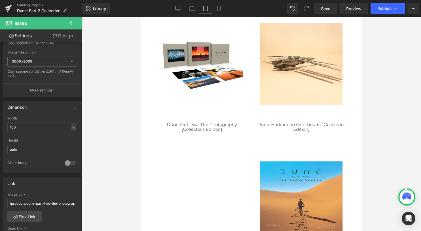
scroll to position [208, 0]
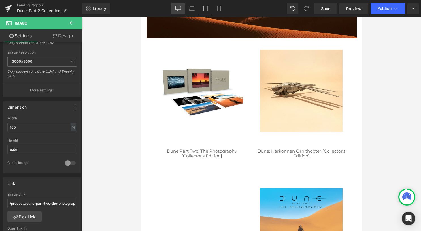
click at [182, 9] on link "Desktop" at bounding box center [179, 8] width 14 height 11
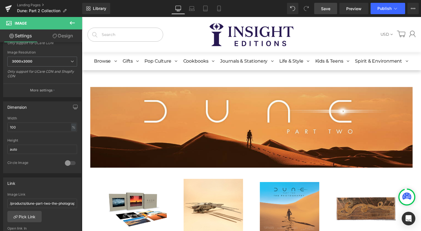
click at [328, 7] on span "Save" at bounding box center [325, 9] width 9 height 6
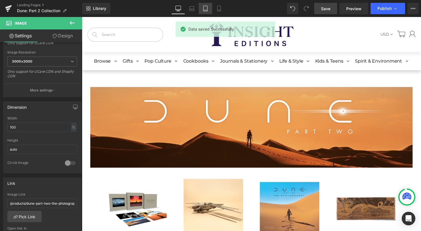
click at [205, 6] on icon at bounding box center [206, 8] width 4 height 5
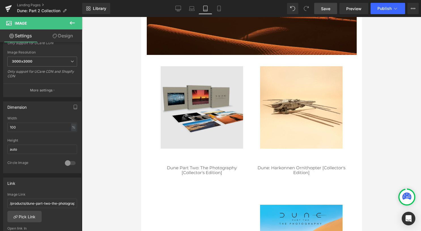
scroll to position [183, 0]
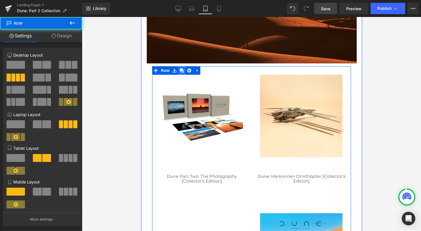
click at [180, 72] on icon at bounding box center [182, 71] width 4 height 4
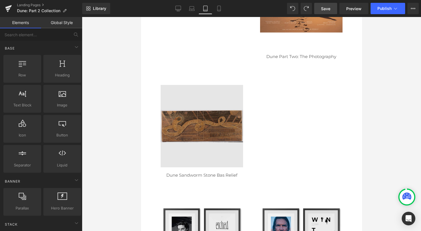
scroll to position [437, 0]
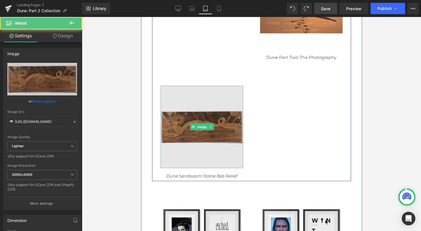
click at [192, 132] on img at bounding box center [201, 127] width 82 height 82
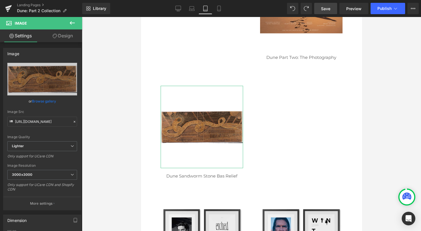
click at [61, 37] on link "Design" at bounding box center [62, 35] width 41 height 13
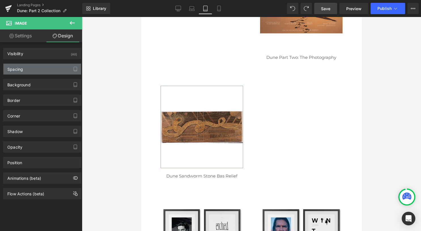
click at [55, 72] on div "Spacing" at bounding box center [42, 69] width 78 height 11
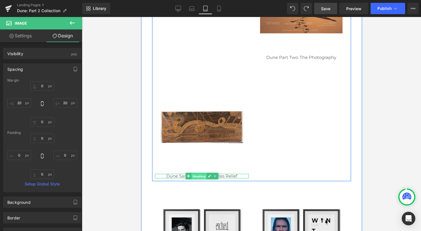
click at [194, 175] on span "Heading" at bounding box center [198, 176] width 15 height 7
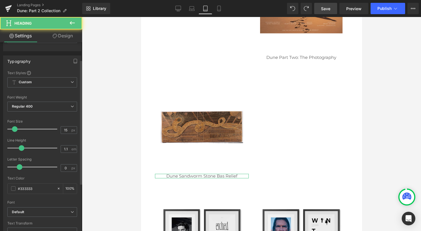
scroll to position [57, 0]
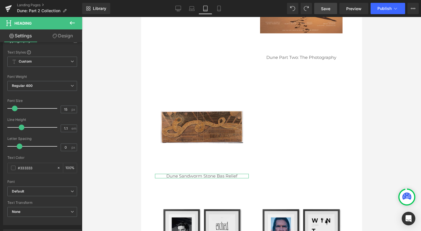
click at [60, 36] on link "Design" at bounding box center [62, 35] width 41 height 13
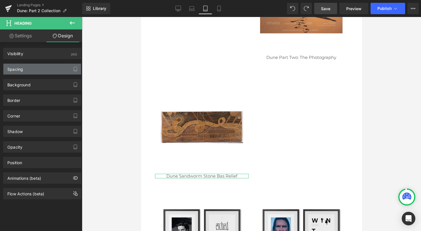
click at [53, 67] on div "Spacing" at bounding box center [42, 69] width 78 height 11
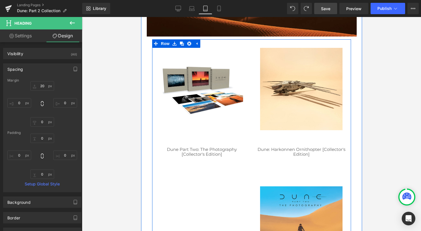
scroll to position [182, 0]
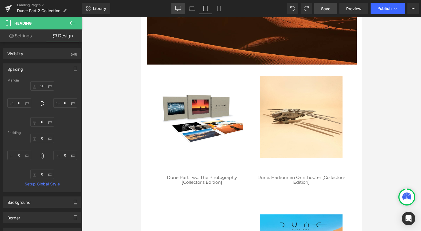
click at [182, 8] on link "Desktop" at bounding box center [179, 8] width 14 height 11
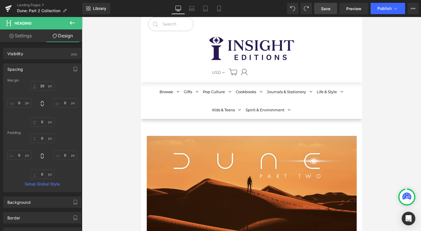
type input "20"
type input "0"
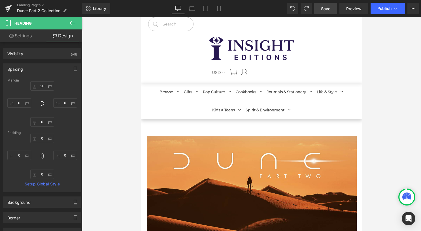
type input "0"
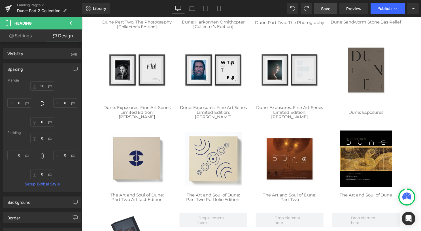
scroll to position [283, 0]
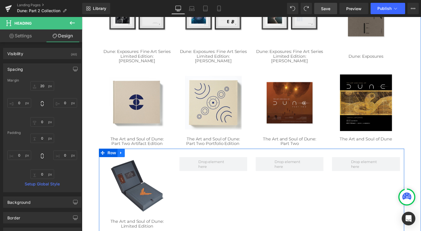
click at [120, 153] on icon at bounding box center [122, 155] width 4 height 4
click at [128, 155] on link at bounding box center [128, 154] width 7 height 9
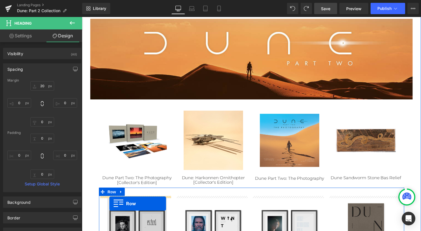
scroll to position [81, 0]
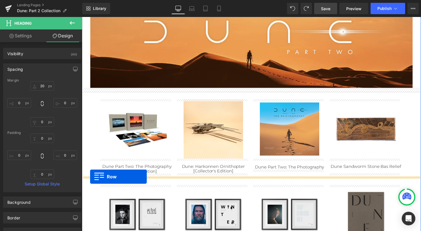
drag, startPoint x: 111, startPoint y: 131, endPoint x: 90, endPoint y: 179, distance: 51.9
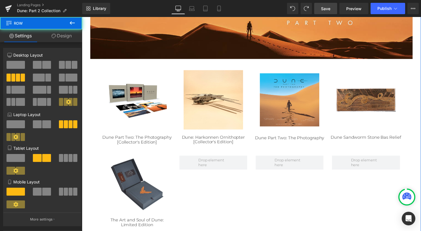
scroll to position [137, 0]
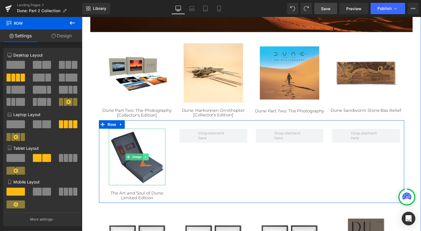
click at [145, 158] on icon at bounding box center [146, 158] width 3 height 3
click at [148, 160] on icon at bounding box center [149, 158] width 3 height 3
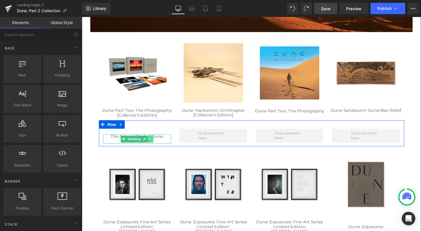
click at [150, 140] on icon at bounding box center [151, 140] width 3 height 3
click at [153, 142] on icon at bounding box center [154, 140] width 3 height 3
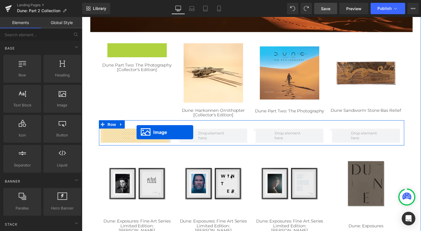
drag, startPoint x: 137, startPoint y: 72, endPoint x: 137, endPoint y: 134, distance: 61.2
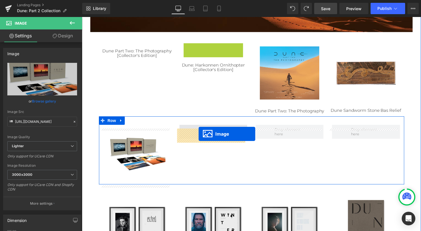
drag, startPoint x: 202, startPoint y: 74, endPoint x: 200, endPoint y: 135, distance: 61.0
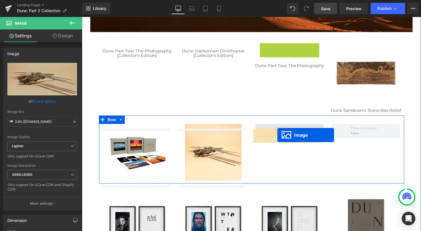
drag, startPoint x: 289, startPoint y: 73, endPoint x: 280, endPoint y: 137, distance: 64.5
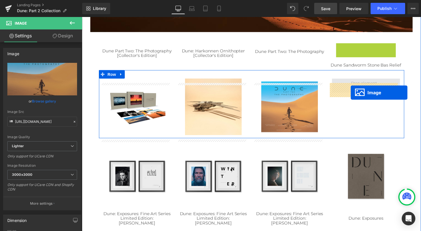
drag, startPoint x: 367, startPoint y: 73, endPoint x: 354, endPoint y: 94, distance: 25.0
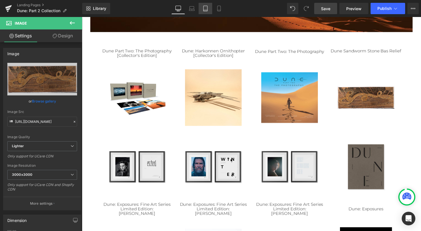
click at [209, 8] on link "Tablet" at bounding box center [206, 8] width 14 height 11
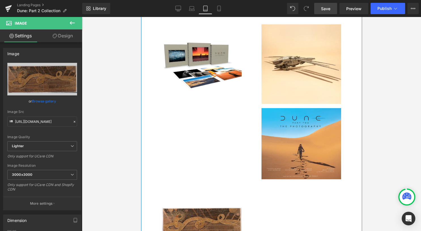
scroll to position [231, 0]
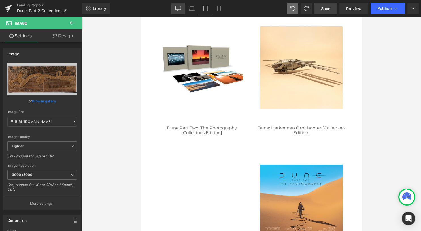
click at [176, 8] on icon at bounding box center [178, 9] width 6 height 6
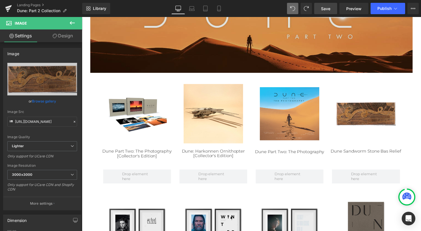
scroll to position [113, 0]
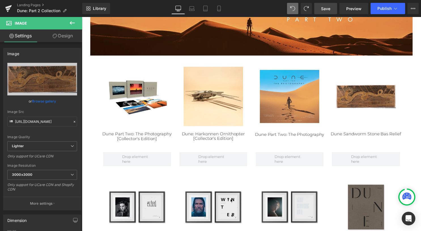
click at [321, 10] on span "Save" at bounding box center [325, 9] width 9 height 6
click at [208, 9] on icon at bounding box center [206, 9] width 6 height 6
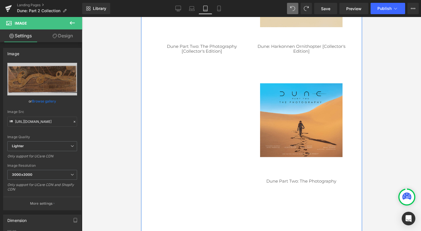
scroll to position [257, 0]
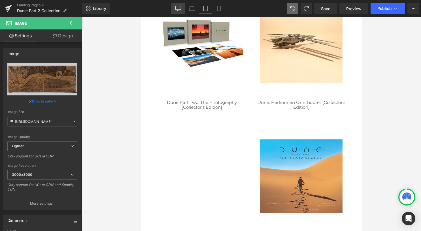
click at [179, 8] on icon at bounding box center [178, 9] width 6 height 6
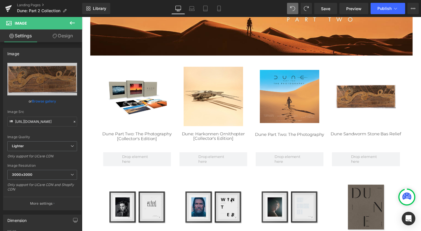
scroll to position [142, 0]
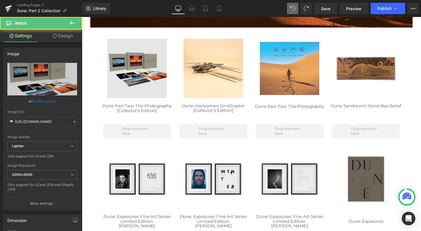
click at [134, 66] on div "Image" at bounding box center [138, 69] width 60 height 60
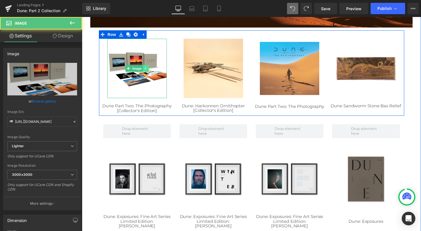
click at [145, 69] on icon at bounding box center [146, 68] width 3 height 3
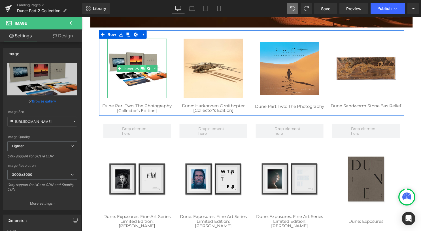
click at [142, 68] on icon at bounding box center [143, 68] width 3 height 3
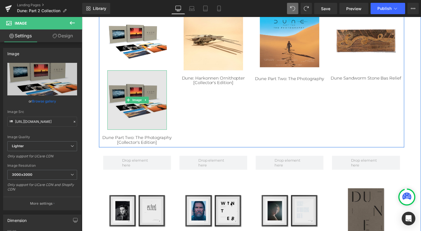
scroll to position [170, 0]
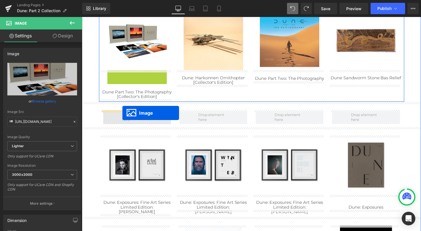
drag, startPoint x: 133, startPoint y: 102, endPoint x: 123, endPoint y: 114, distance: 15.7
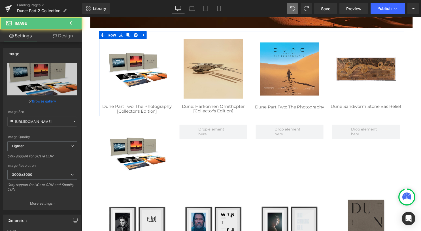
scroll to position [113, 0]
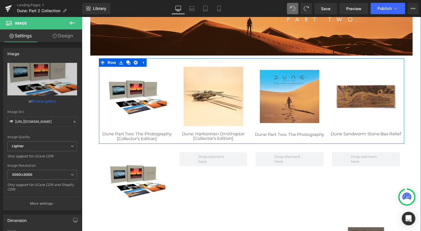
click at [224, 98] on div "Image" at bounding box center [215, 97] width 60 height 60
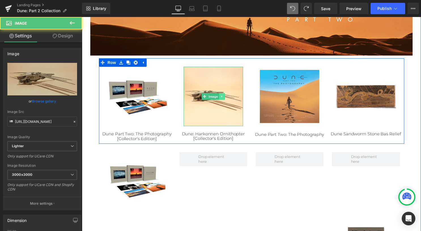
click at [223, 98] on icon at bounding box center [223, 97] width 1 height 2
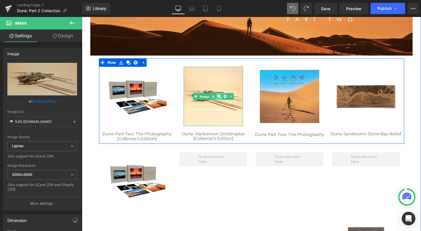
click at [219, 99] on icon at bounding box center [220, 97] width 3 height 3
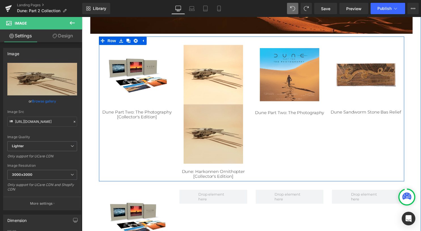
scroll to position [170, 0]
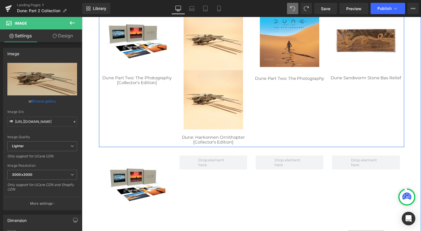
click at [210, 101] on div "Image" at bounding box center [215, 101] width 60 height 60
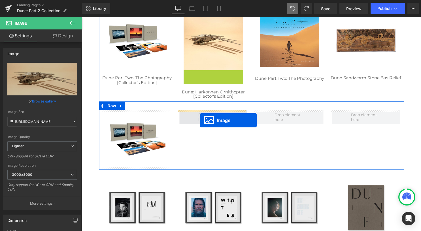
drag, startPoint x: 210, startPoint y: 106, endPoint x: 202, endPoint y: 122, distance: 17.6
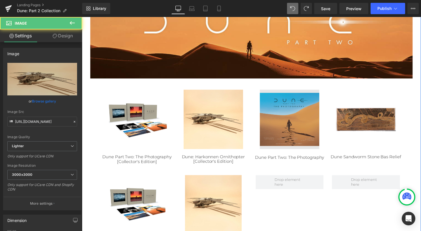
scroll to position [85, 0]
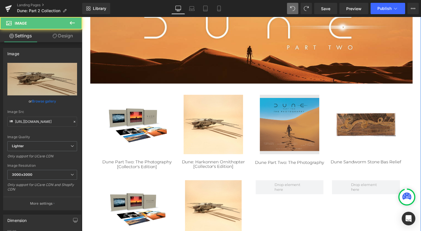
click at [288, 108] on img at bounding box center [292, 126] width 60 height 60
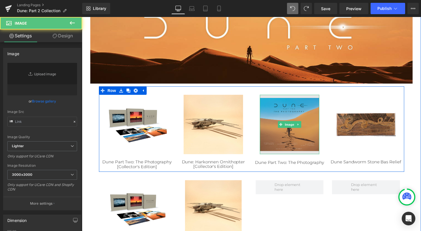
type input "[URL][DOMAIN_NAME]"
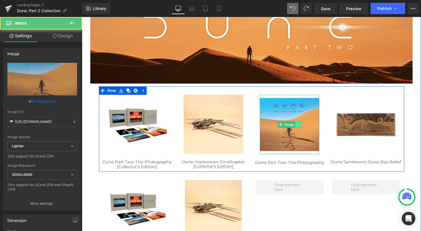
click at [300, 126] on icon at bounding box center [300, 126] width 1 height 2
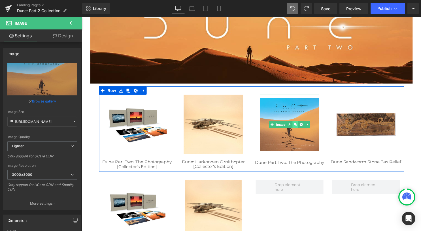
click at [296, 125] on icon at bounding box center [297, 125] width 3 height 3
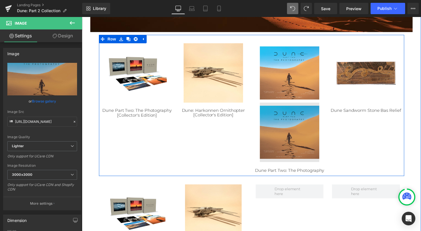
scroll to position [142, 0]
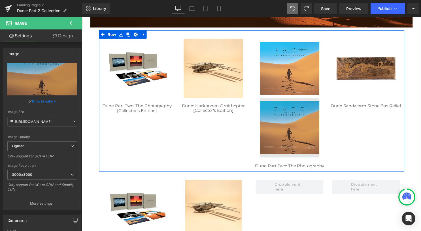
click at [286, 126] on div "Image" at bounding box center [292, 129] width 60 height 60
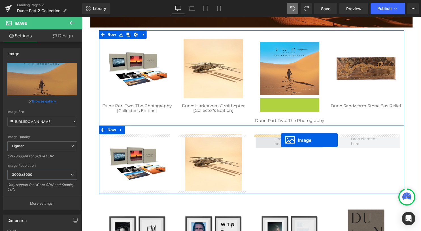
drag, startPoint x: 286, startPoint y: 129, endPoint x: 283, endPoint y: 142, distance: 13.1
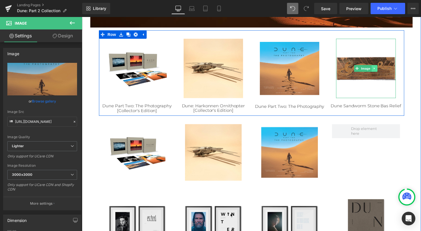
click at [376, 70] on icon at bounding box center [377, 68] width 3 height 3
click at [374, 69] on icon at bounding box center [375, 68] width 3 height 3
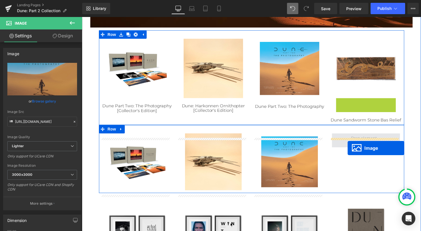
drag, startPoint x: 365, startPoint y: 128, endPoint x: 350, endPoint y: 149, distance: 25.2
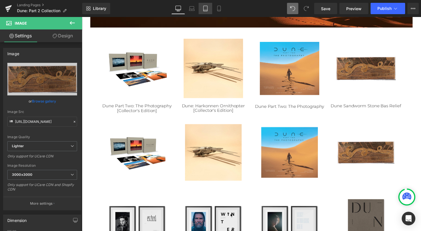
click at [207, 7] on icon at bounding box center [206, 9] width 6 height 6
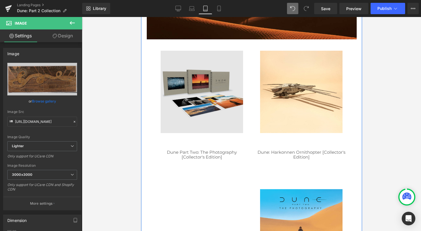
scroll to position [377, 0]
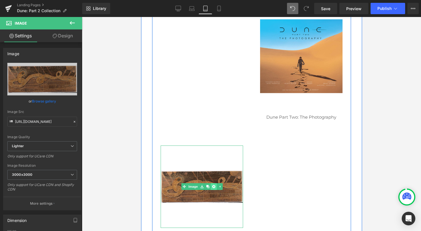
click at [212, 187] on icon at bounding box center [213, 186] width 3 height 3
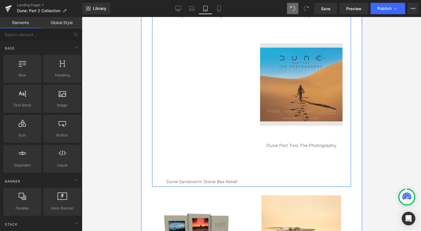
scroll to position [320, 0]
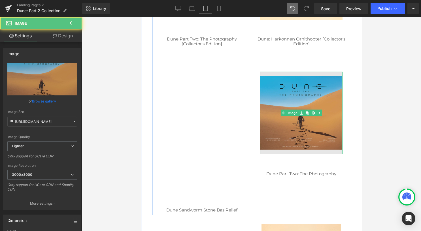
click at [315, 116] on img at bounding box center [301, 113] width 82 height 82
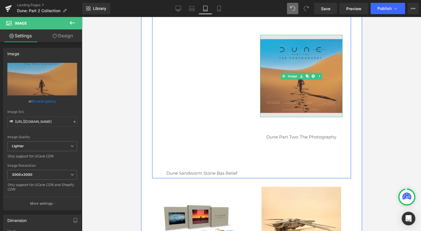
scroll to position [349, 0]
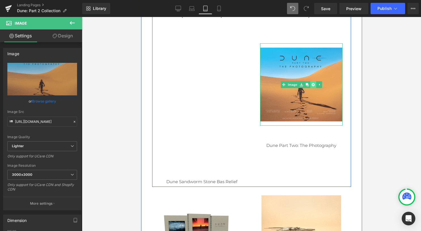
click at [311, 85] on icon at bounding box center [312, 84] width 3 height 3
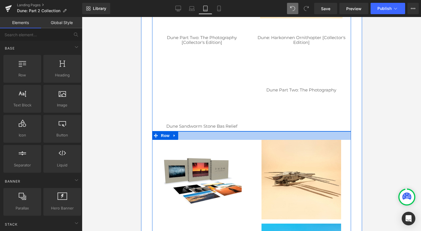
scroll to position [264, 0]
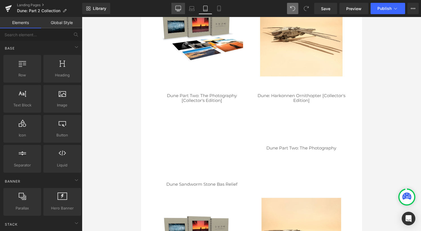
click at [182, 8] on link "Desktop" at bounding box center [179, 8] width 14 height 11
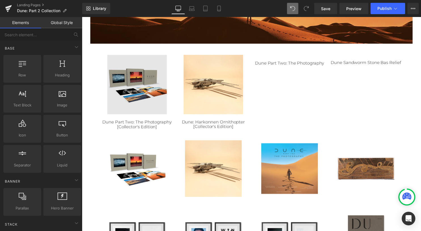
scroll to position [147, 0]
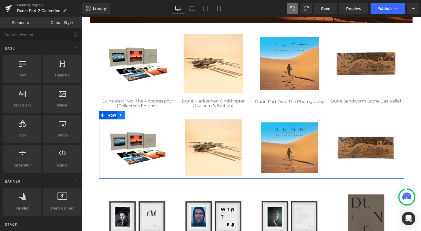
click at [120, 117] on icon at bounding box center [122, 116] width 4 height 4
click at [134, 114] on icon at bounding box center [136, 116] width 4 height 4
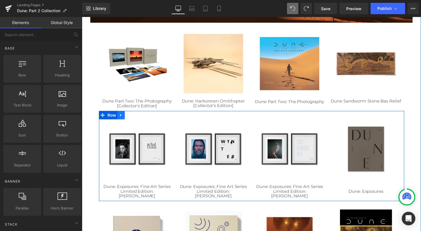
click at [120, 118] on icon at bounding box center [122, 116] width 4 height 4
click at [128, 118] on link at bounding box center [128, 116] width 7 height 9
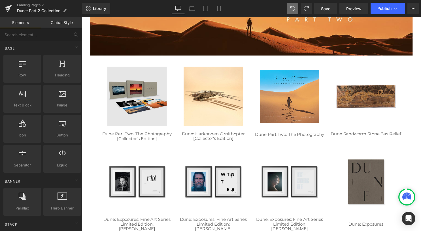
scroll to position [112, 0]
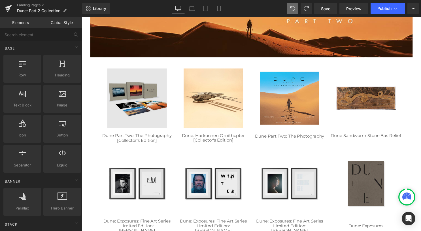
click at [135, 98] on div "Image" at bounding box center [138, 99] width 60 height 60
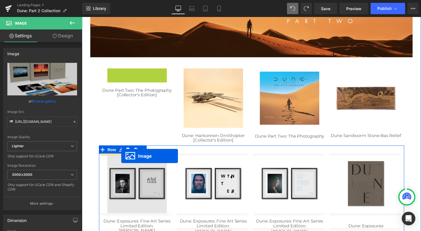
drag, startPoint x: 126, startPoint y: 100, endPoint x: 122, endPoint y: 158, distance: 57.7
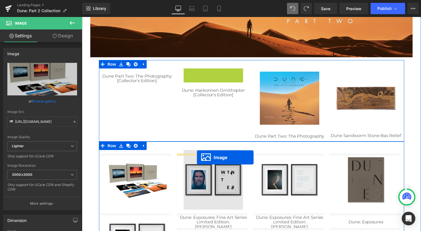
drag, startPoint x: 204, startPoint y: 100, endPoint x: 198, endPoint y: 159, distance: 59.5
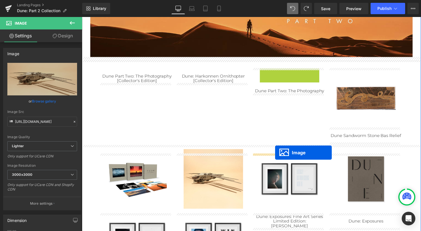
drag, startPoint x: 286, startPoint y: 103, endPoint x: 277, endPoint y: 155, distance: 52.3
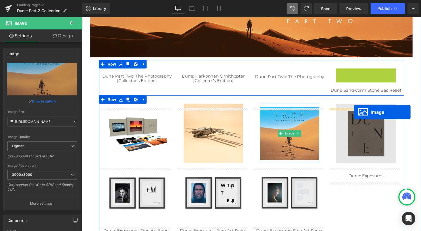
drag, startPoint x: 363, startPoint y: 101, endPoint x: 357, endPoint y: 113, distance: 13.8
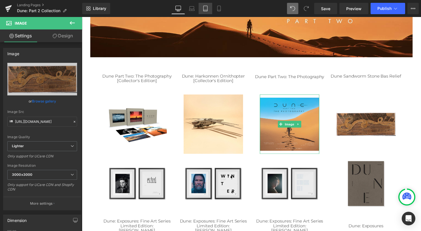
click at [209, 7] on link "Tablet" at bounding box center [206, 8] width 14 height 11
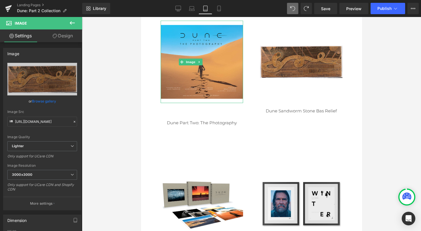
scroll to position [168, 0]
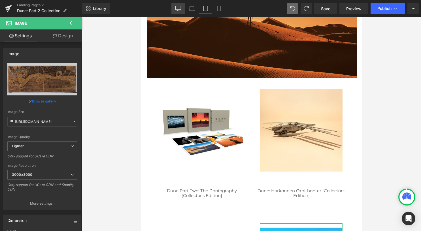
click at [177, 10] on icon at bounding box center [178, 8] width 5 height 4
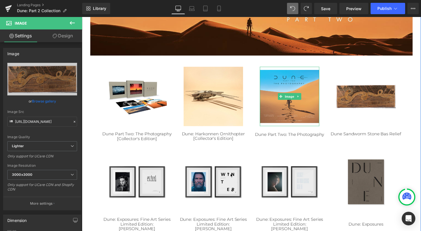
scroll to position [170, 0]
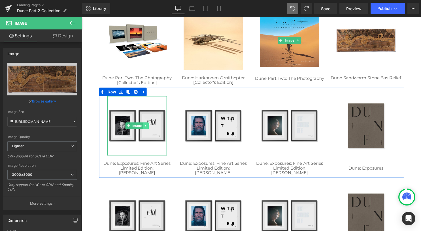
click at [145, 127] on icon at bounding box center [146, 127] width 3 height 3
click at [148, 128] on icon at bounding box center [149, 127] width 3 height 3
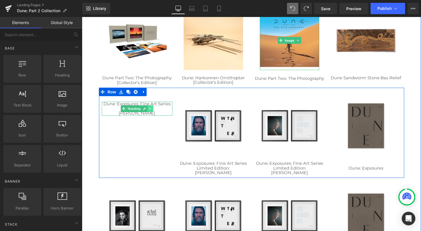
click at [150, 109] on icon at bounding box center [151, 109] width 3 height 3
click at [153, 111] on icon at bounding box center [154, 109] width 3 height 3
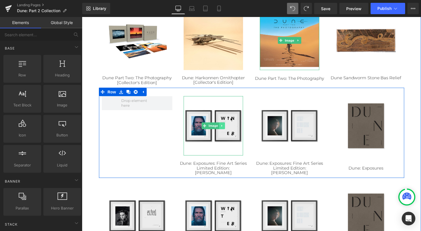
click at [222, 128] on icon at bounding box center [223, 127] width 3 height 3
click at [225, 127] on icon at bounding box center [226, 127] width 3 height 3
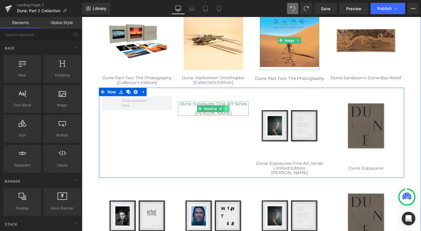
click at [227, 108] on icon at bounding box center [228, 109] width 3 height 3
click at [228, 109] on link at bounding box center [231, 110] width 6 height 7
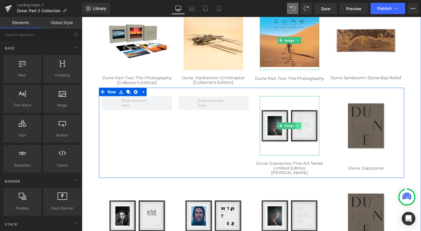
click at [299, 126] on icon at bounding box center [300, 127] width 3 height 3
click at [302, 128] on icon at bounding box center [303, 127] width 3 height 3
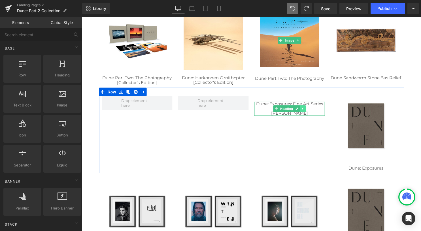
click at [304, 108] on icon at bounding box center [305, 109] width 3 height 3
click at [306, 109] on link at bounding box center [309, 110] width 6 height 7
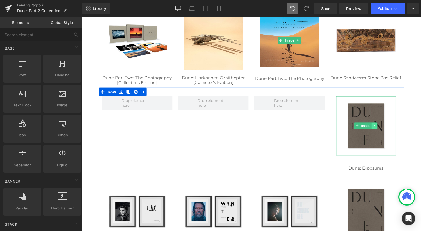
click at [376, 126] on icon at bounding box center [377, 127] width 3 height 3
click at [379, 128] on icon at bounding box center [380, 127] width 3 height 3
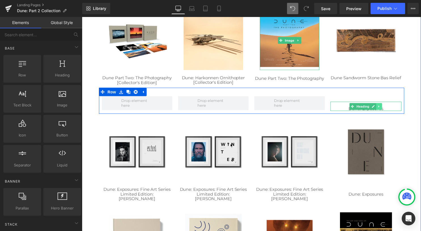
click at [382, 107] on icon at bounding box center [382, 107] width 3 height 3
click at [384, 108] on icon at bounding box center [385, 107] width 3 height 3
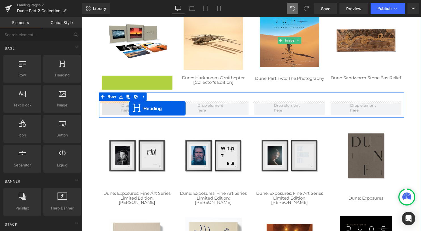
drag, startPoint x: 133, startPoint y: 80, endPoint x: 130, endPoint y: 109, distance: 29.7
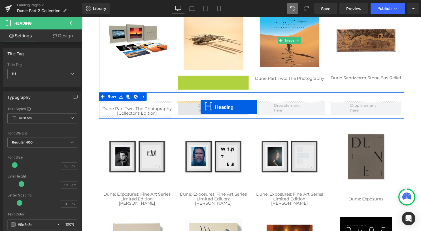
drag, startPoint x: 200, startPoint y: 81, endPoint x: 202, endPoint y: 108, distance: 27.3
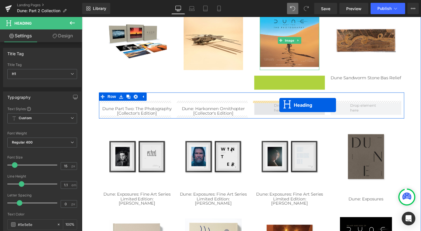
drag, startPoint x: 283, startPoint y: 79, endPoint x: 282, endPoint y: 106, distance: 27.0
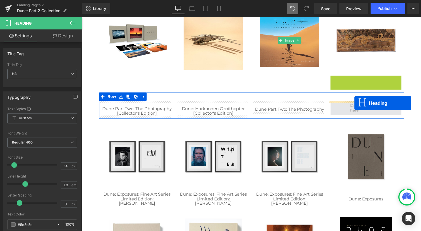
drag, startPoint x: 361, startPoint y: 80, endPoint x: 357, endPoint y: 104, distance: 24.6
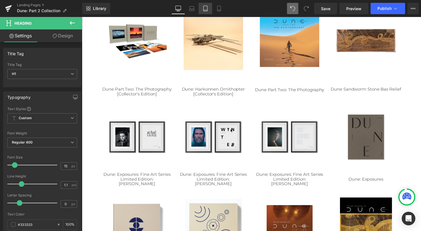
click at [209, 8] on link "Tablet" at bounding box center [206, 8] width 14 height 11
type input "100"
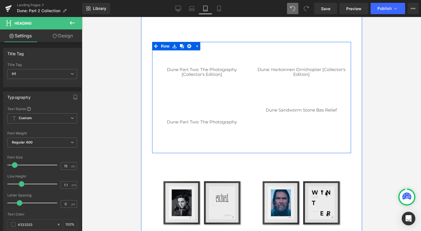
scroll to position [458, 0]
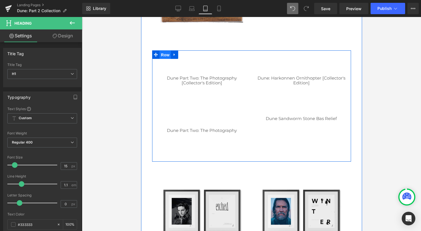
click at [162, 54] on span "Row" at bounding box center [164, 55] width 11 height 9
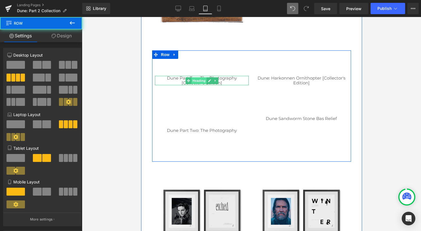
click at [194, 79] on span "Heading" at bounding box center [198, 80] width 15 height 7
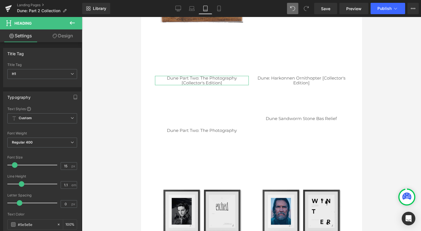
click at [61, 39] on link "Design" at bounding box center [62, 35] width 41 height 13
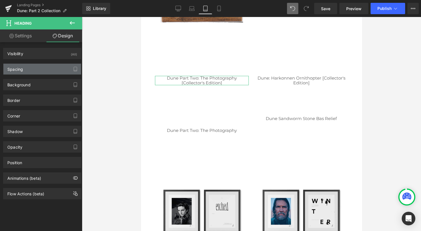
click at [61, 67] on div "Spacing" at bounding box center [42, 69] width 78 height 11
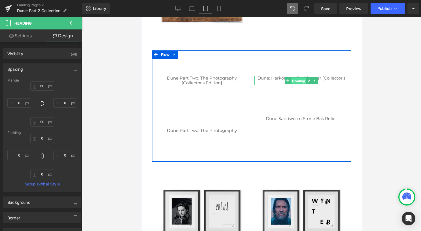
click at [296, 81] on span "Heading" at bounding box center [298, 80] width 15 height 7
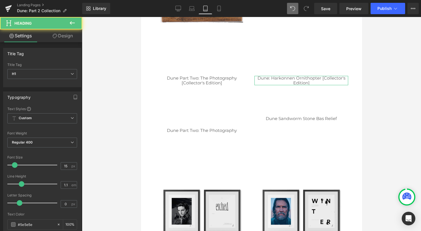
click at [64, 39] on link "Design" at bounding box center [62, 35] width 41 height 13
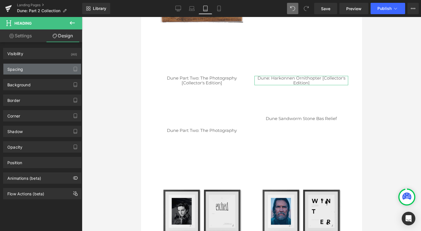
click at [48, 70] on div "Spacing" at bounding box center [42, 69] width 78 height 11
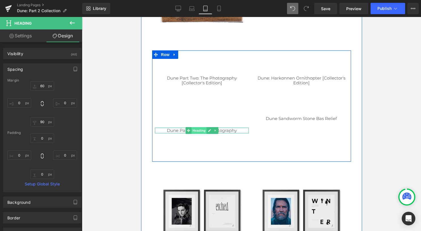
click at [196, 131] on span "Heading" at bounding box center [198, 130] width 15 height 7
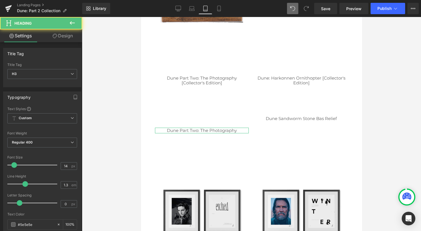
click at [62, 36] on link "Design" at bounding box center [62, 35] width 41 height 13
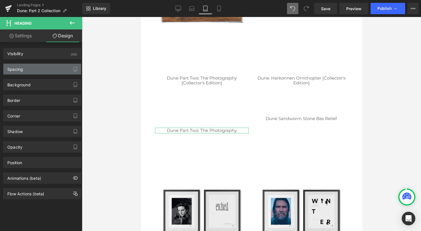
click at [48, 67] on div "Spacing" at bounding box center [42, 69] width 78 height 11
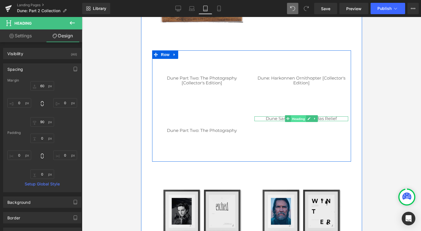
click at [299, 119] on span "Heading" at bounding box center [298, 119] width 15 height 7
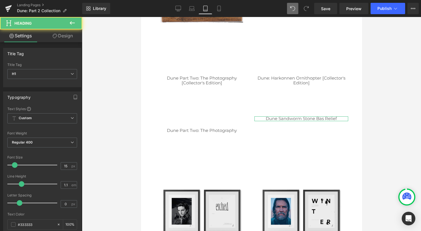
click at [62, 36] on link "Design" at bounding box center [62, 35] width 41 height 13
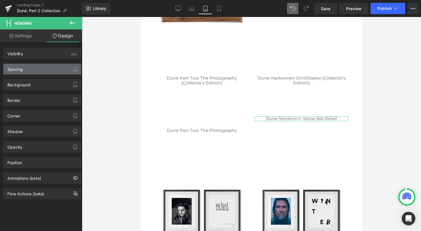
click at [45, 73] on div "Spacing" at bounding box center [42, 69] width 78 height 11
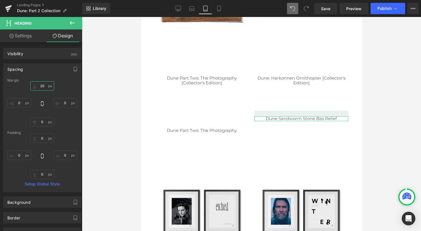
click at [44, 86] on input "20" at bounding box center [42, 85] width 24 height 9
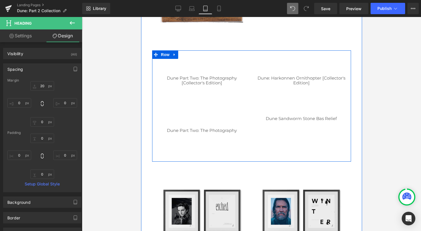
click at [187, 134] on div "Dune Part Two: The Photography Heading" at bounding box center [202, 135] width 100 height 48
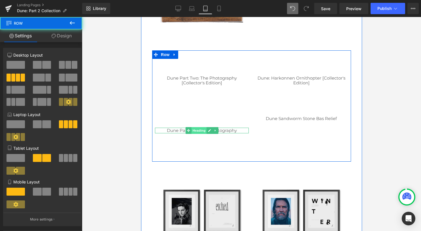
click at [196, 128] on span "Heading" at bounding box center [198, 130] width 15 height 7
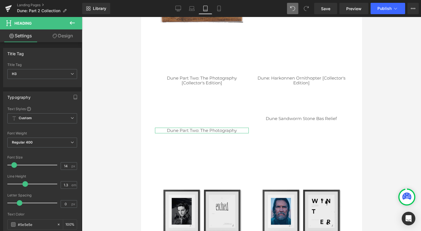
click at [63, 35] on link "Design" at bounding box center [62, 35] width 41 height 13
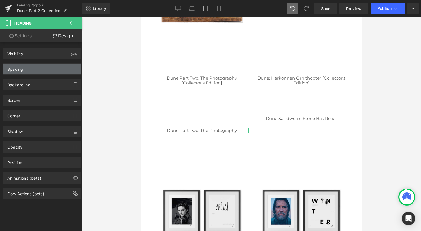
click at [55, 68] on div "Spacing" at bounding box center [42, 69] width 78 height 11
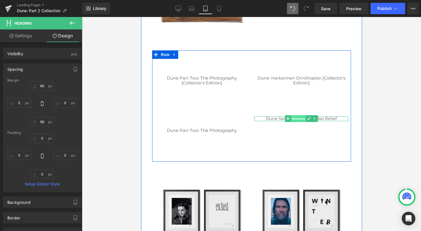
drag, startPoint x: 297, startPoint y: 119, endPoint x: 276, endPoint y: 127, distance: 22.5
click at [297, 119] on span "Heading" at bounding box center [298, 118] width 15 height 7
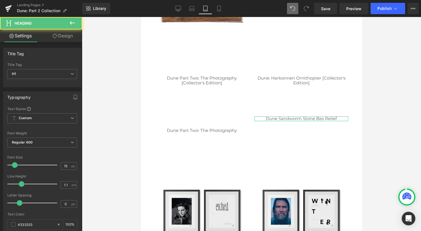
click at [62, 37] on link "Design" at bounding box center [62, 35] width 41 height 13
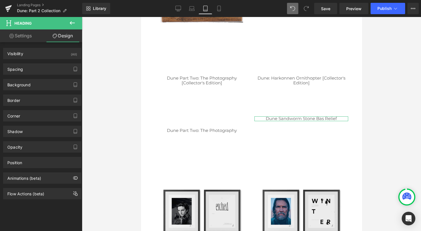
type input "20"
type input "0"
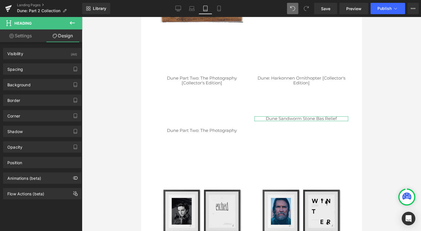
type input "0"
click at [37, 67] on div "Spacing" at bounding box center [42, 69] width 78 height 11
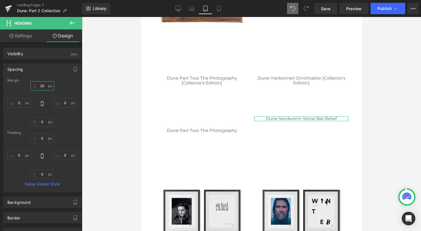
click at [41, 84] on input "20" at bounding box center [42, 85] width 24 height 9
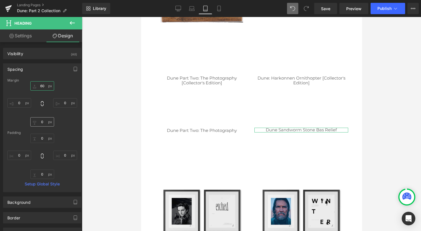
type input "60"
click at [44, 123] on input "0" at bounding box center [42, 121] width 24 height 9
type input "90"
click at [132, 75] on div at bounding box center [251, 124] width 339 height 214
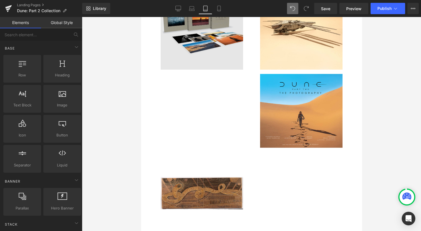
scroll to position [231, 0]
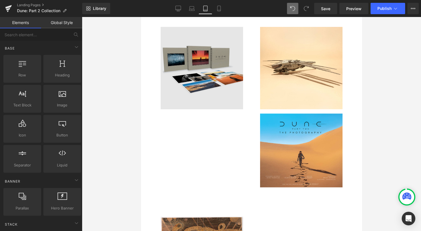
click at [198, 57] on img at bounding box center [201, 68] width 82 height 82
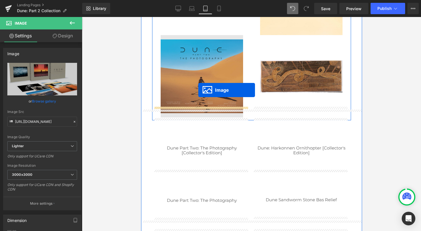
scroll to position [316, 0]
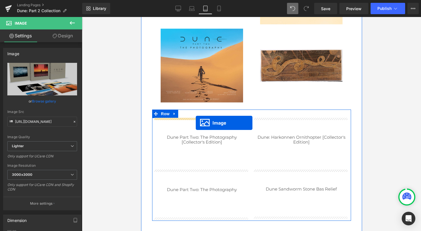
drag, startPoint x: 200, startPoint y: 67, endPoint x: 196, endPoint y: 123, distance: 56.3
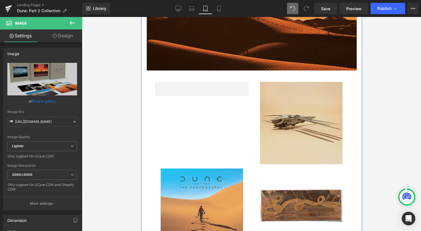
scroll to position [231, 0]
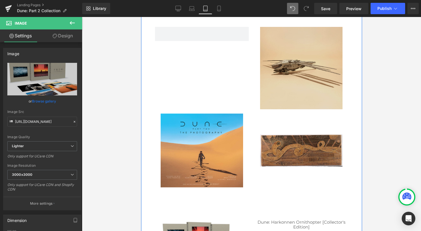
click at [290, 62] on img at bounding box center [301, 68] width 82 height 82
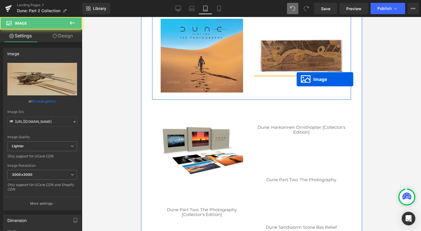
scroll to position [287, 0]
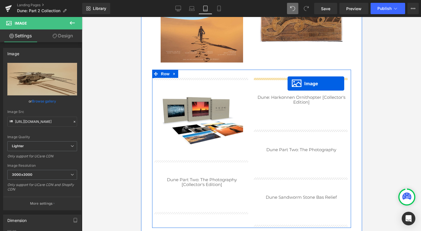
drag, startPoint x: 294, startPoint y: 66, endPoint x: 287, endPoint y: 84, distance: 19.4
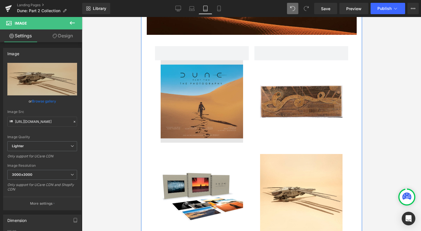
scroll to position [202, 0]
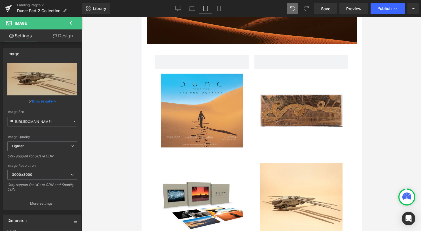
click at [198, 110] on div "Image" at bounding box center [201, 110] width 82 height 82
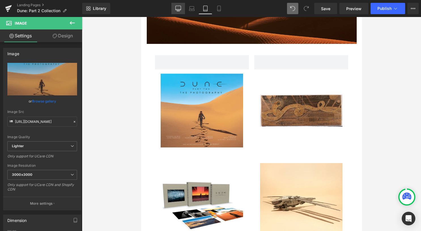
click at [181, 6] on icon at bounding box center [178, 8] width 5 height 4
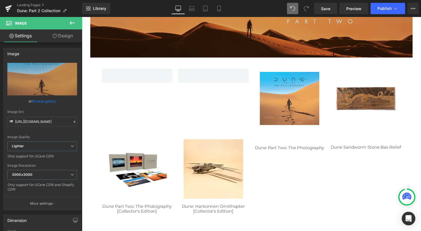
scroll to position [140, 0]
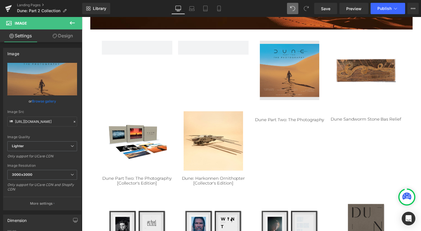
click at [289, 63] on img at bounding box center [292, 71] width 60 height 60
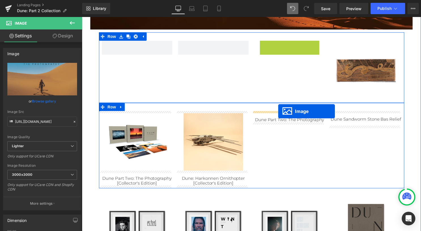
drag, startPoint x: 289, startPoint y: 71, endPoint x: 281, endPoint y: 112, distance: 41.7
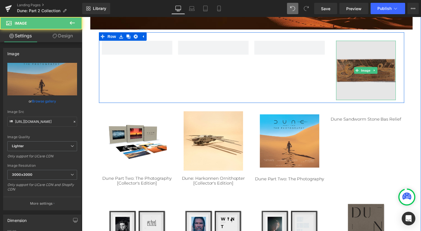
click at [353, 80] on img at bounding box center [369, 71] width 60 height 60
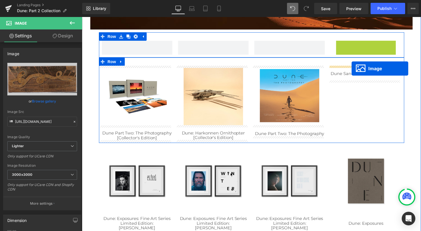
drag, startPoint x: 363, startPoint y: 73, endPoint x: 355, endPoint y: 69, distance: 9.6
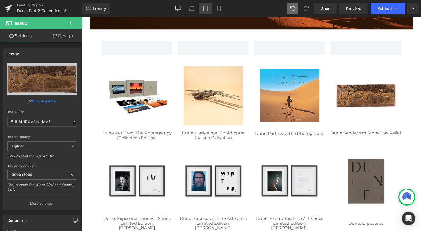
click at [209, 9] on link "Tablet" at bounding box center [206, 8] width 14 height 11
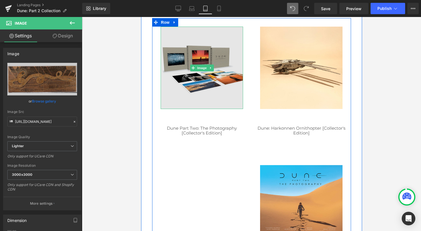
scroll to position [269, 0]
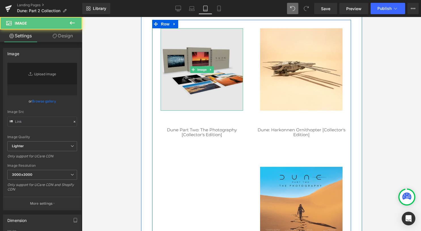
type input "[URL][DOMAIN_NAME]"
click at [200, 60] on img at bounding box center [201, 69] width 82 height 82
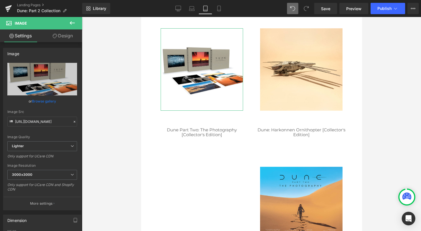
click at [60, 38] on link "Design" at bounding box center [62, 35] width 41 height 13
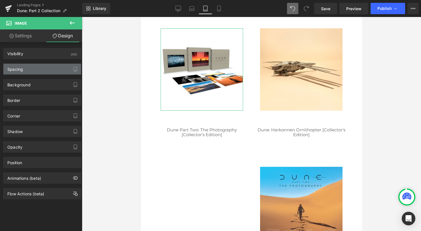
click at [55, 73] on div "Spacing" at bounding box center [42, 69] width 78 height 11
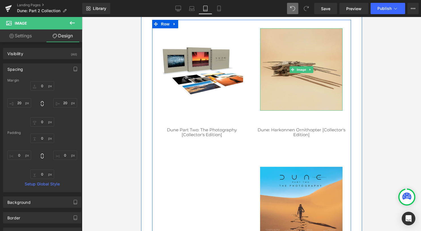
click at [301, 62] on img at bounding box center [301, 69] width 82 height 82
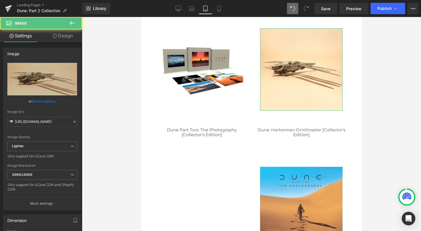
click at [57, 40] on link "Design" at bounding box center [62, 35] width 41 height 13
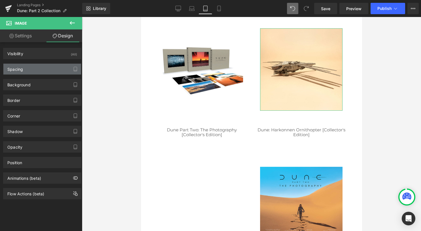
click at [47, 70] on div "Spacing" at bounding box center [42, 69] width 78 height 11
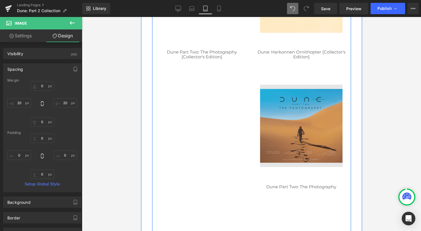
scroll to position [354, 0]
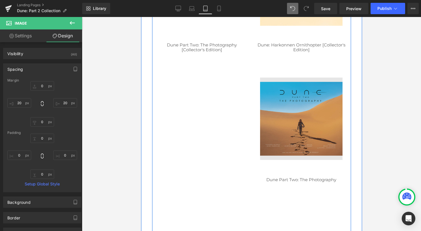
click at [296, 111] on img at bounding box center [301, 119] width 82 height 82
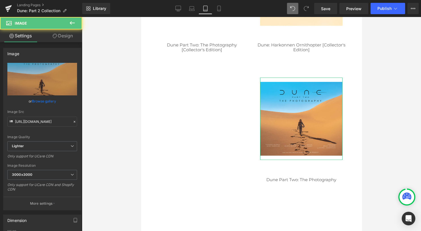
click at [58, 36] on link "Design" at bounding box center [62, 35] width 41 height 13
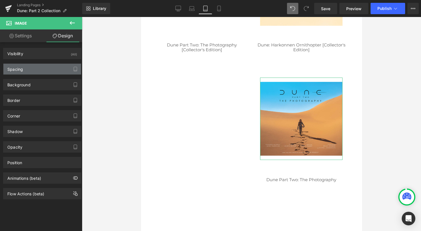
click at [41, 67] on div "Spacing" at bounding box center [42, 69] width 78 height 11
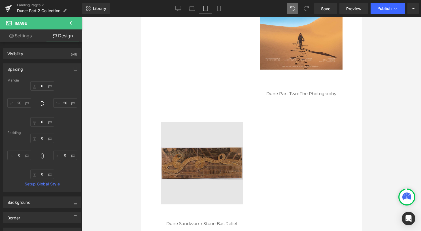
scroll to position [496, 0]
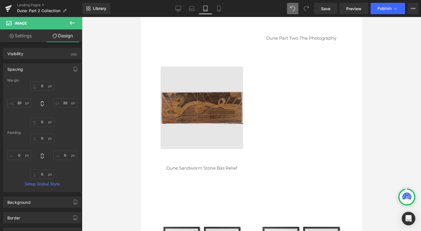
click at [192, 116] on img at bounding box center [201, 108] width 82 height 82
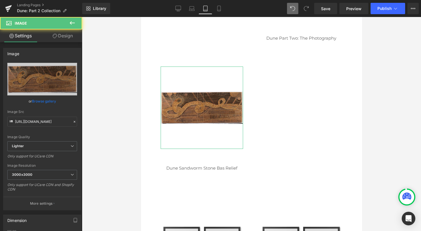
click at [57, 37] on link "Design" at bounding box center [62, 35] width 41 height 13
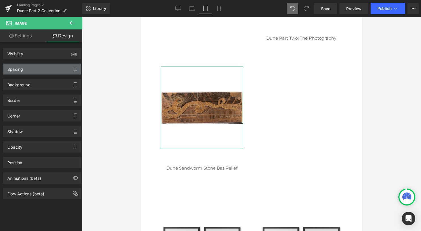
click at [42, 73] on div "Spacing" at bounding box center [42, 69] width 78 height 11
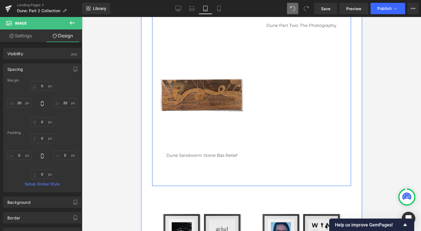
scroll to position [482, 0]
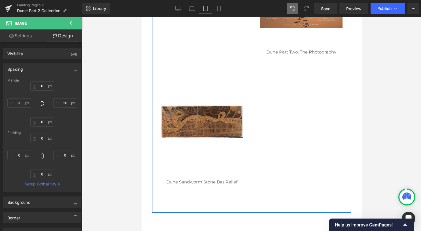
click at [229, 82] on img at bounding box center [201, 122] width 82 height 82
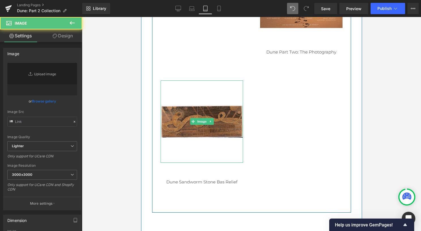
type input "[URL][DOMAIN_NAME]"
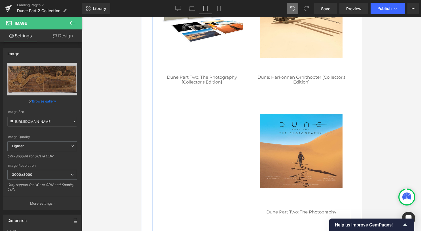
scroll to position [340, 0]
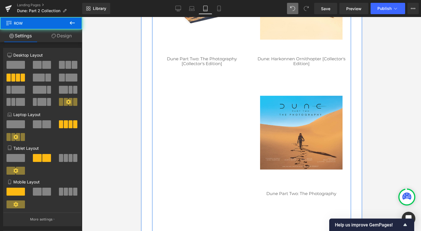
click at [209, 117] on div "Image Dune Part Two: The Photography [Collector's Edition] Heading Image Dune: …" at bounding box center [251, 152] width 199 height 406
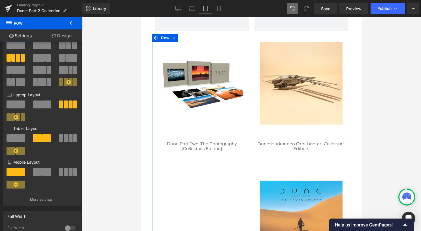
scroll to position [28, 0]
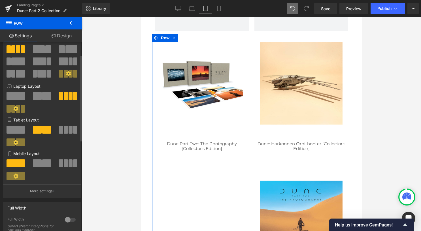
click at [22, 131] on span at bounding box center [16, 130] width 18 height 8
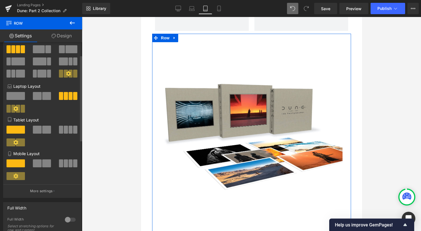
click at [36, 131] on span at bounding box center [37, 130] width 9 height 8
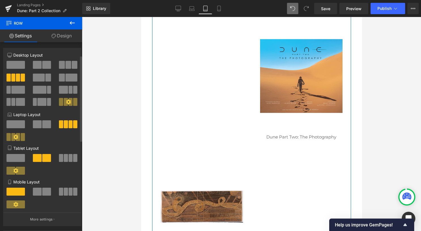
scroll to position [0, 0]
click at [69, 36] on link "Design" at bounding box center [61, 35] width 41 height 13
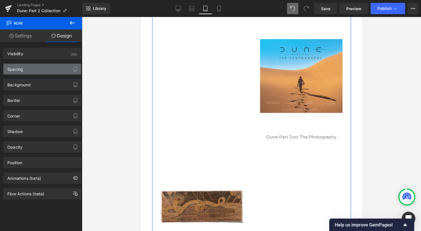
click at [59, 64] on div "Spacing" at bounding box center [42, 69] width 78 height 11
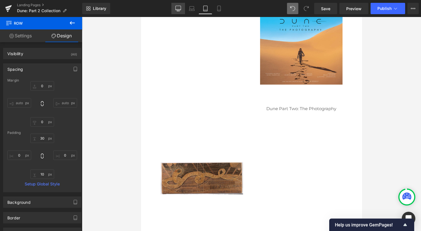
click at [174, 8] on link "Desktop" at bounding box center [179, 8] width 14 height 11
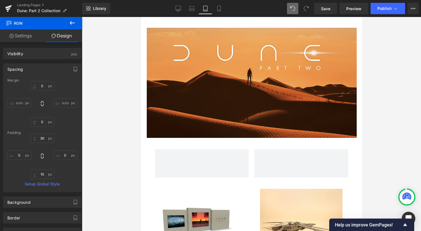
type input "0"
type input "30"
type input "0"
type input "10"
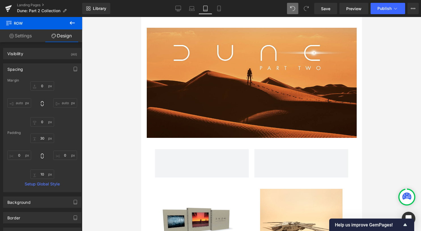
type input "0"
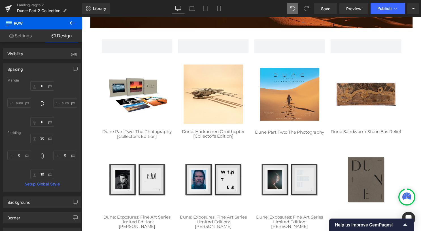
scroll to position [137, 0]
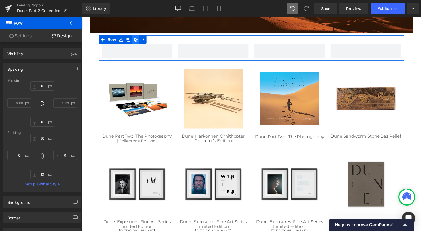
click at [134, 41] on icon at bounding box center [136, 40] width 4 height 4
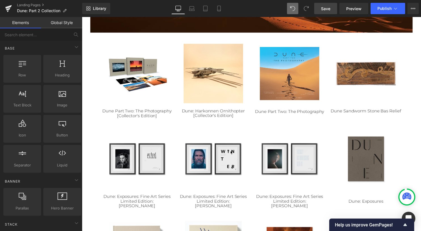
click at [327, 10] on span "Save" at bounding box center [325, 9] width 9 height 6
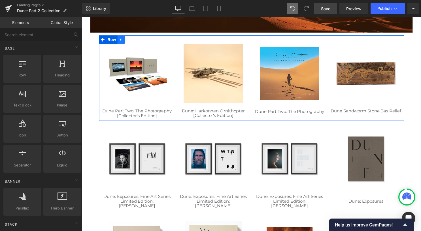
click at [119, 43] on link at bounding box center [121, 40] width 7 height 9
click at [127, 41] on icon at bounding box center [129, 40] width 4 height 4
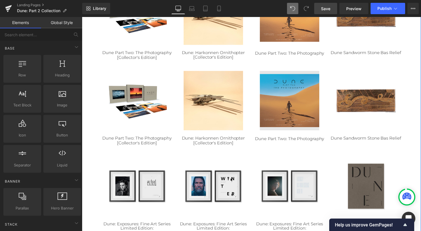
scroll to position [193, 0]
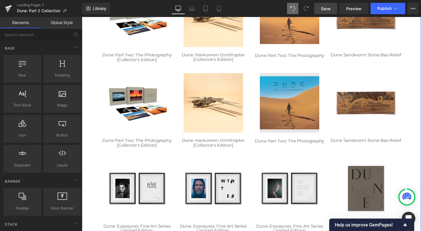
click at [304, 101] on img at bounding box center [292, 104] width 60 height 60
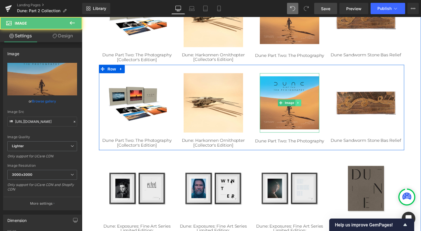
click at [300, 104] on icon at bounding box center [300, 103] width 3 height 3
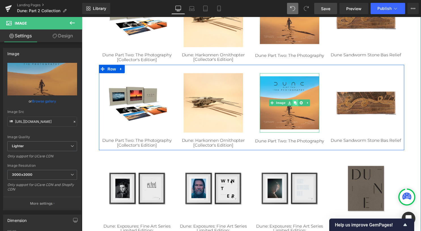
click at [297, 104] on icon at bounding box center [297, 104] width 3 height 3
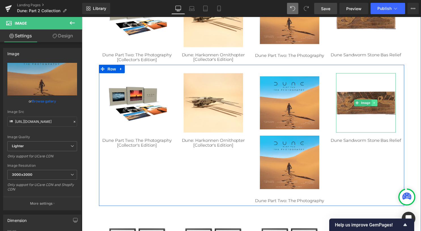
click at [376, 104] on icon at bounding box center [377, 103] width 3 height 3
click at [379, 104] on icon at bounding box center [380, 104] width 3 height 3
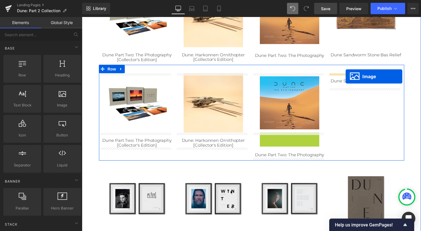
drag, startPoint x: 287, startPoint y: 164, endPoint x: 349, endPoint y: 77, distance: 106.6
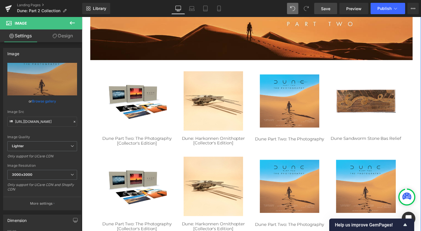
scroll to position [108, 0]
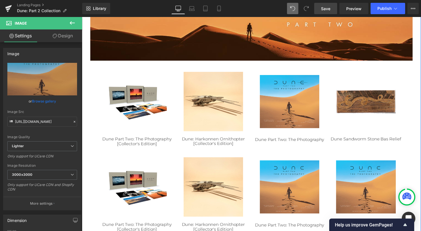
click at [99, 72] on div "Image Dune Part Two: The Photography [Collector's Edition] Heading Image Dune: …" at bounding box center [253, 107] width 309 height 86
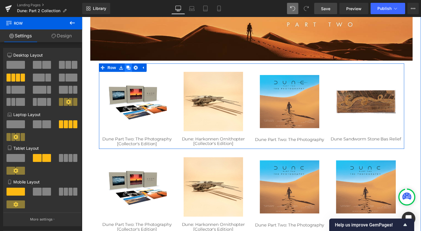
click at [128, 67] on icon at bounding box center [129, 68] width 4 height 4
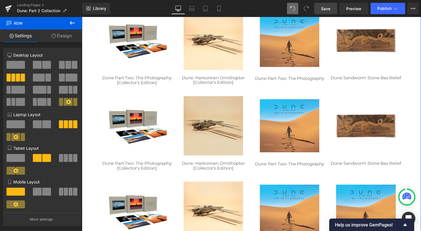
scroll to position [193, 0]
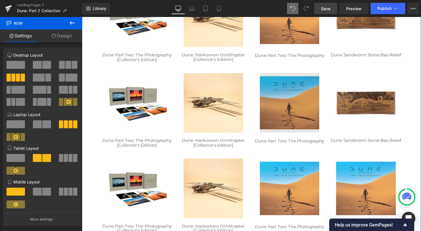
click at [292, 107] on div "Image" at bounding box center [292, 104] width 60 height 60
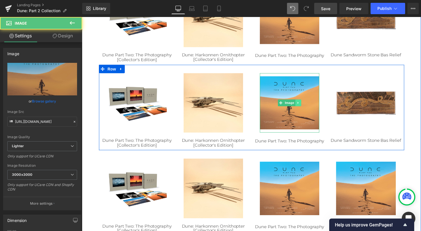
click at [299, 104] on icon at bounding box center [300, 103] width 3 height 3
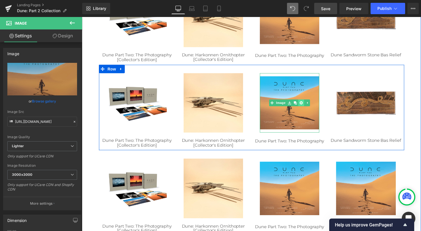
click at [302, 105] on icon at bounding box center [303, 104] width 3 height 3
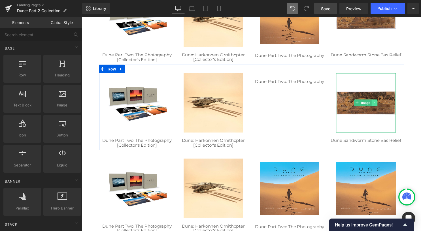
click at [377, 105] on link at bounding box center [378, 104] width 6 height 7
click at [374, 105] on icon at bounding box center [375, 104] width 3 height 3
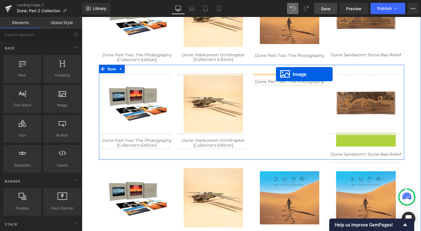
drag, startPoint x: 365, startPoint y: 164, endPoint x: 278, endPoint y: 75, distance: 125.1
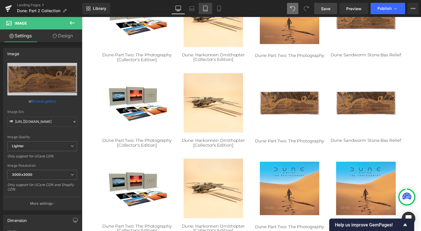
click at [206, 10] on icon at bounding box center [206, 10] width 4 height 0
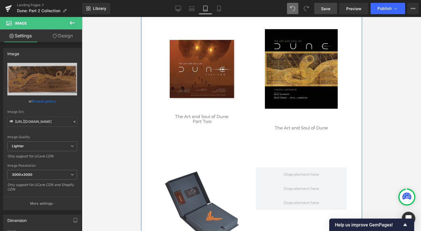
scroll to position [1943, 0]
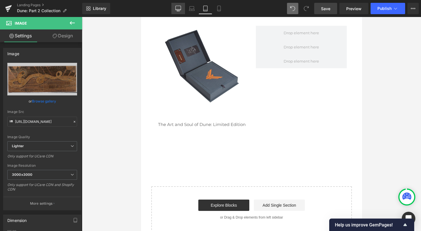
click at [178, 9] on icon at bounding box center [178, 9] width 5 height 0
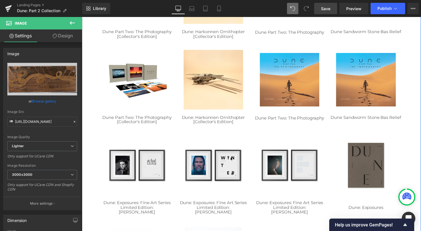
scroll to position [348, 0]
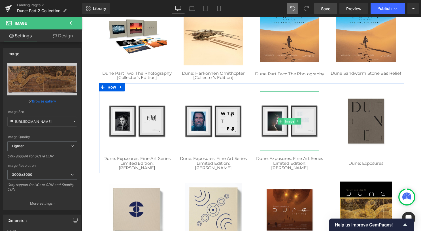
click at [291, 123] on span "Image" at bounding box center [292, 122] width 12 height 7
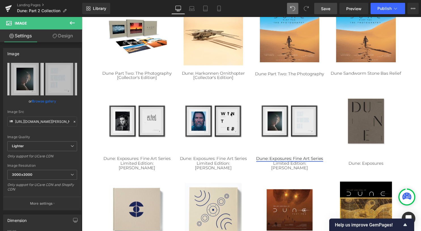
drag, startPoint x: 367, startPoint y: 174, endPoint x: 288, endPoint y: 159, distance: 81.1
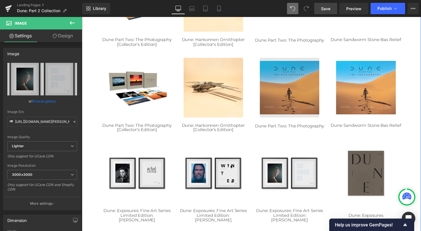
scroll to position [263, 0]
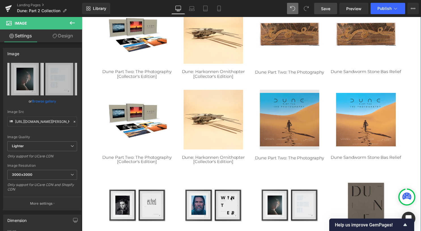
click at [287, 119] on div "Image" at bounding box center [292, 121] width 60 height 60
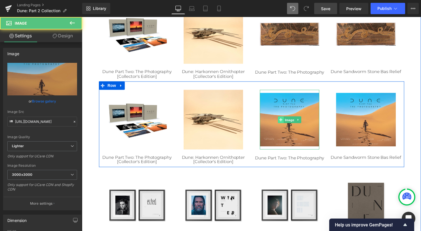
click at [283, 121] on link "Image" at bounding box center [289, 121] width 18 height 7
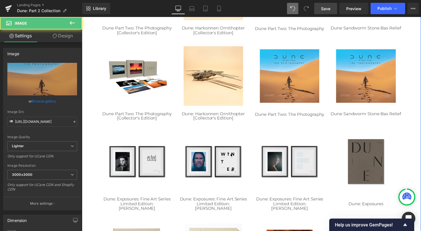
scroll to position [348, 0]
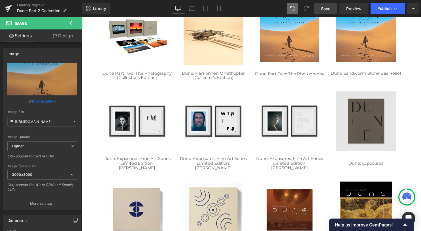
click at [365, 124] on div "Image" at bounding box center [369, 122] width 60 height 60
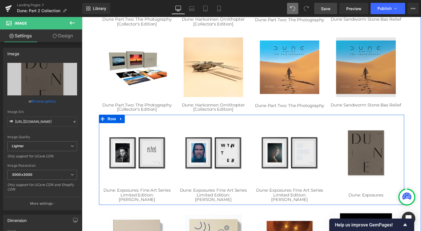
scroll to position [263, 0]
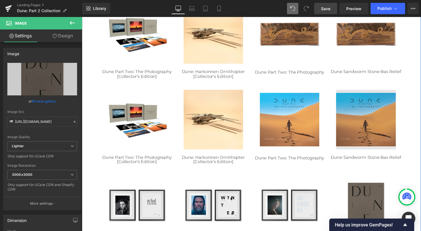
click at [365, 124] on div "Image" at bounding box center [369, 121] width 60 height 60
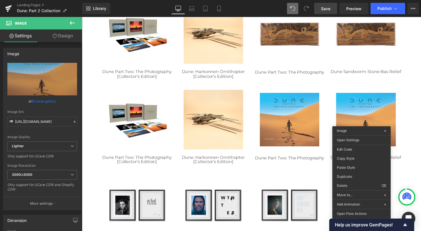
drag, startPoint x: 432, startPoint y: 182, endPoint x: 353, endPoint y: 167, distance: 80.8
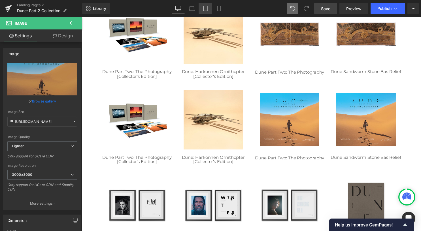
click at [207, 8] on icon at bounding box center [206, 9] width 6 height 6
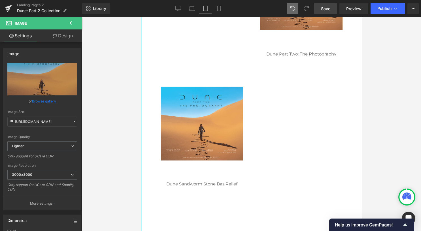
scroll to position [1244, 0]
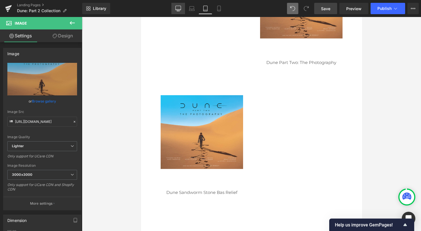
click at [178, 9] on icon at bounding box center [178, 9] width 5 height 0
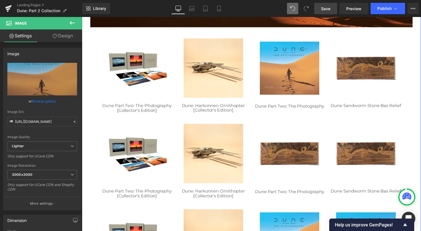
scroll to position [178, 0]
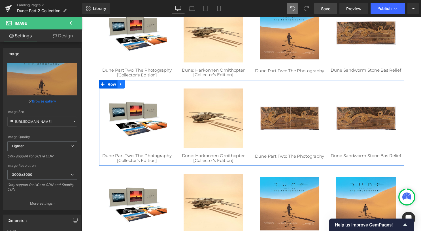
click at [120, 85] on icon at bounding box center [122, 85] width 4 height 4
click at [134, 85] on icon at bounding box center [136, 85] width 4 height 4
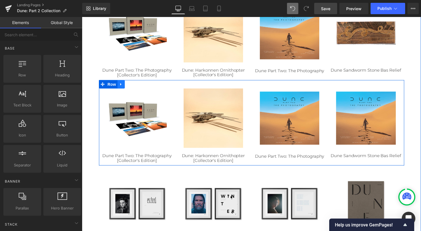
click at [120, 86] on icon at bounding box center [122, 85] width 4 height 4
click at [134, 86] on icon at bounding box center [136, 85] width 4 height 4
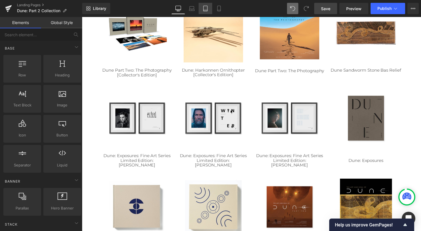
click at [207, 7] on icon at bounding box center [206, 9] width 6 height 6
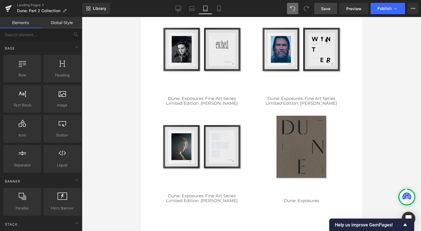
scroll to position [620, 0]
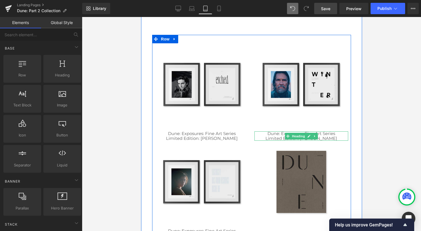
drag, startPoint x: 291, startPoint y: 137, endPoint x: 156, endPoint y: 103, distance: 139.0
click at [291, 137] on span "Heading" at bounding box center [298, 136] width 15 height 7
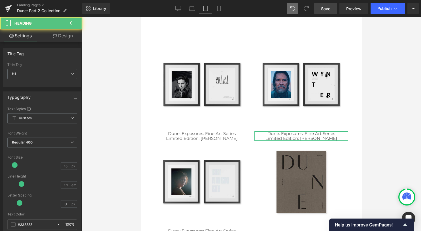
click at [60, 39] on link "Design" at bounding box center [62, 35] width 41 height 13
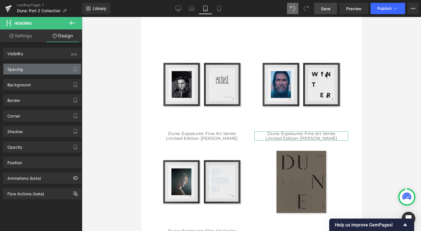
click at [49, 72] on div "Spacing" at bounding box center [42, 69] width 78 height 11
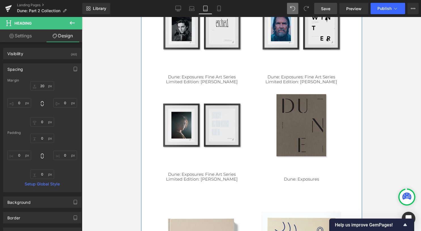
scroll to position [564, 0]
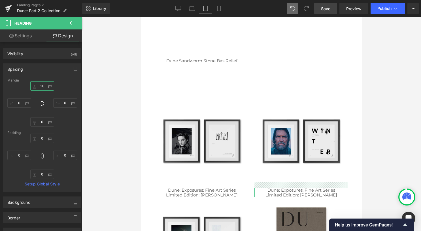
click at [45, 86] on input "20" at bounding box center [42, 85] width 24 height 9
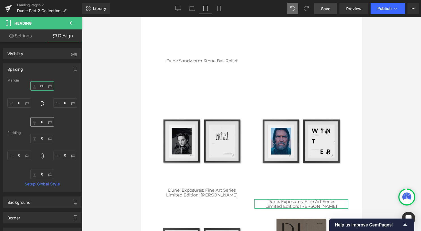
type input "60"
click at [41, 122] on input "0" at bounding box center [42, 121] width 24 height 9
type input "90"
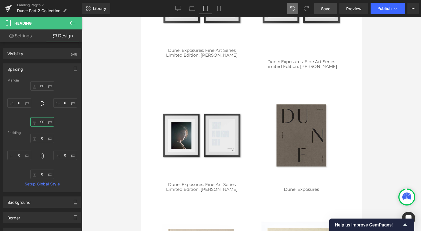
scroll to position [649, 0]
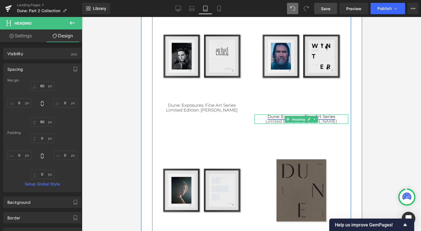
click at [292, 119] on span "Heading" at bounding box center [298, 119] width 15 height 7
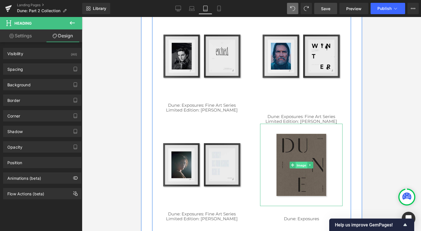
click at [297, 164] on span "Image" at bounding box center [301, 165] width 12 height 7
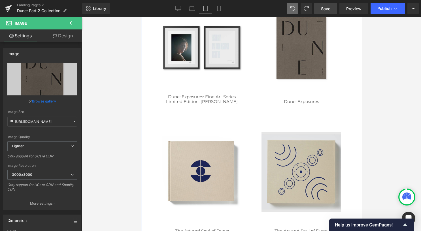
scroll to position [790, 0]
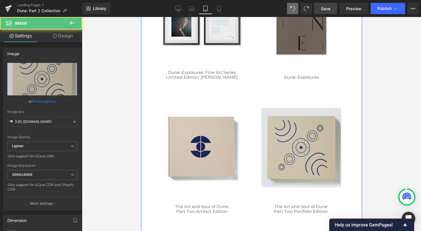
click at [294, 141] on img at bounding box center [301, 148] width 80 height 80
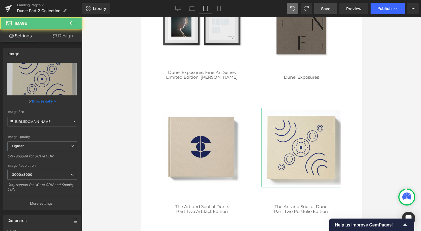
click at [66, 38] on link "Design" at bounding box center [62, 35] width 41 height 13
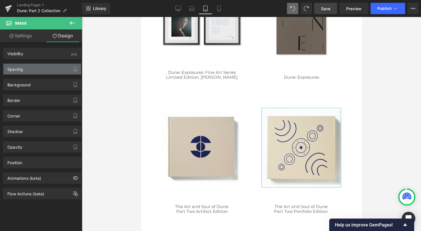
click at [47, 68] on div "Spacing" at bounding box center [42, 69] width 78 height 11
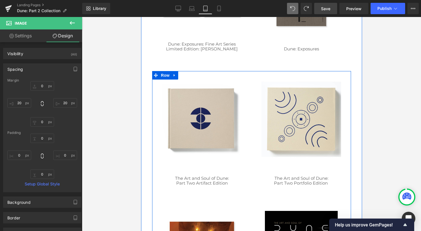
scroll to position [875, 0]
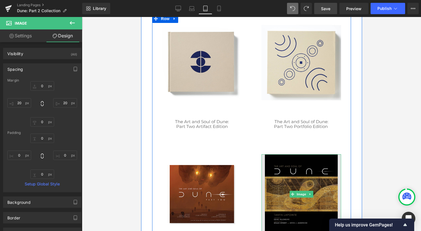
click at [295, 170] on img at bounding box center [301, 195] width 80 height 80
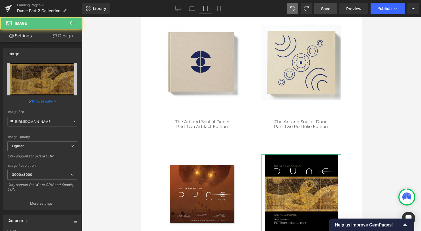
click at [57, 37] on link "Design" at bounding box center [62, 35] width 41 height 13
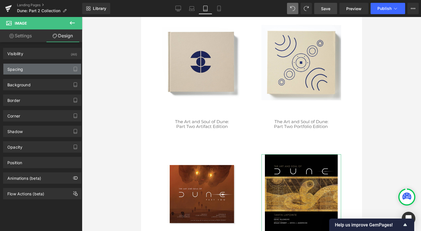
click at [50, 70] on div "Spacing" at bounding box center [42, 69] width 78 height 11
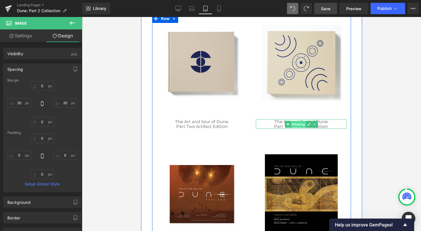
click at [300, 125] on span "Heading" at bounding box center [298, 124] width 15 height 7
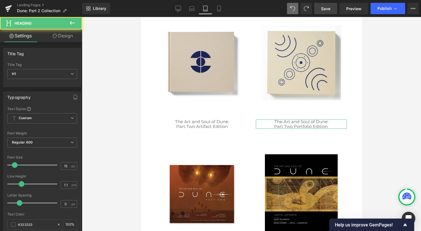
click at [69, 35] on link "Design" at bounding box center [62, 35] width 41 height 13
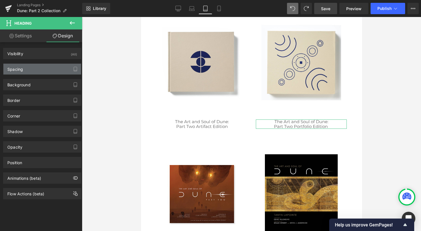
click at [52, 70] on div "Spacing" at bounding box center [42, 69] width 78 height 11
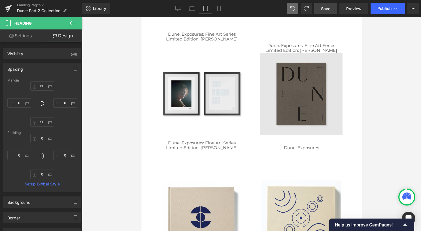
scroll to position [677, 0]
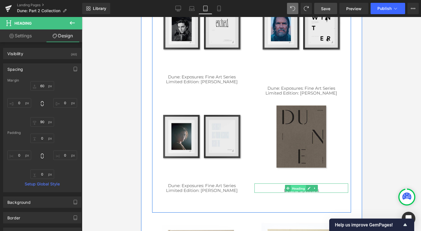
click at [293, 191] on span "Heading" at bounding box center [298, 188] width 15 height 7
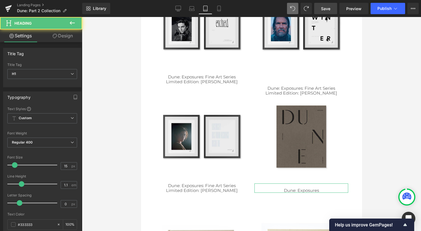
click at [64, 40] on link "Design" at bounding box center [62, 35] width 41 height 13
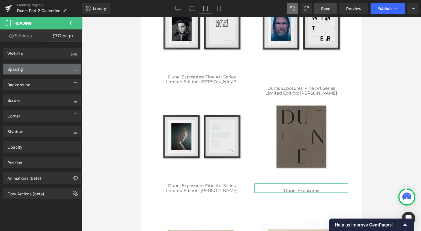
click at [43, 65] on div "Spacing" at bounding box center [42, 69] width 78 height 11
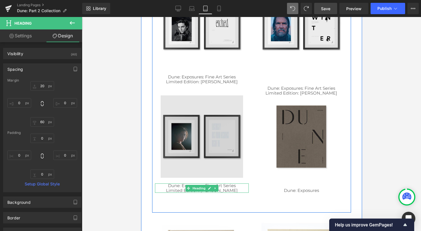
drag, startPoint x: 199, startPoint y: 188, endPoint x: 174, endPoint y: 169, distance: 31.8
click at [198, 188] on span "Heading" at bounding box center [198, 188] width 15 height 7
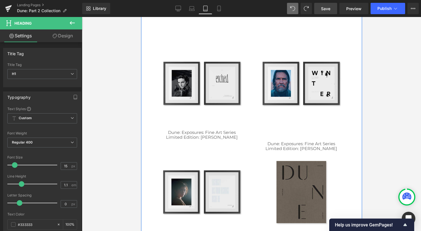
scroll to position [620, 0]
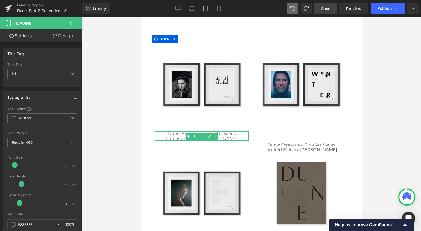
drag, startPoint x: 197, startPoint y: 136, endPoint x: 141, endPoint y: 108, distance: 62.3
click at [196, 136] on span "Heading" at bounding box center [198, 136] width 15 height 7
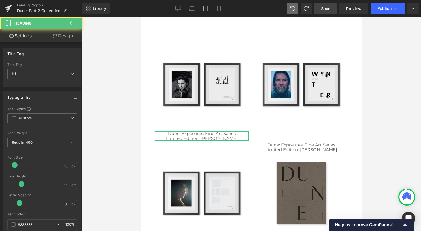
drag, startPoint x: 73, startPoint y: 37, endPoint x: 43, endPoint y: 75, distance: 48.1
click at [73, 37] on link "Design" at bounding box center [62, 35] width 41 height 13
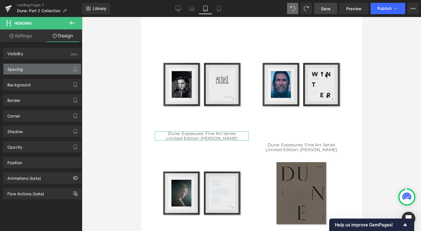
click at [46, 70] on div "Spacing" at bounding box center [42, 69] width 78 height 11
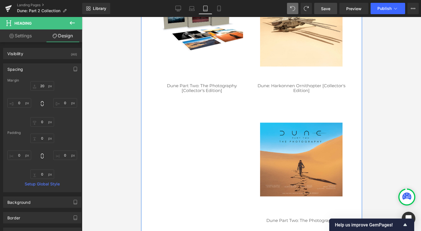
scroll to position [223, 0]
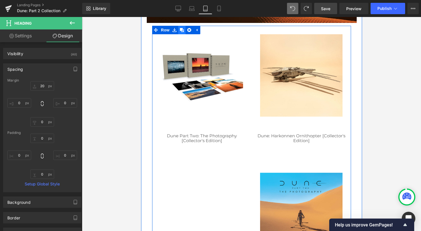
click at [180, 27] on link at bounding box center [181, 30] width 7 height 9
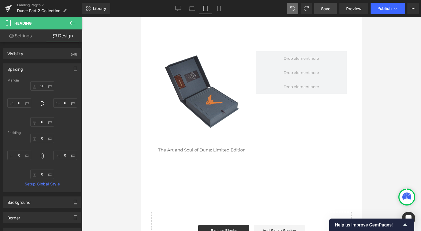
scroll to position [1523, 0]
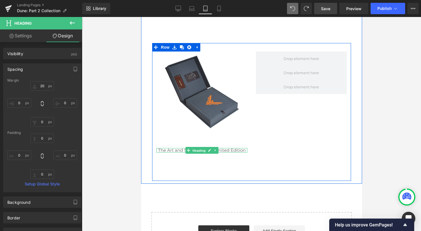
click at [198, 149] on span "Heading" at bounding box center [198, 150] width 15 height 7
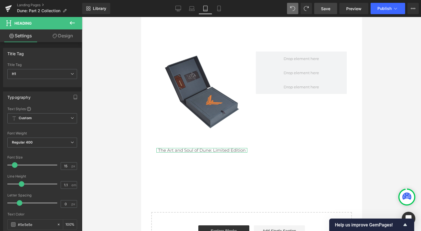
click at [68, 33] on link "Design" at bounding box center [62, 35] width 41 height 13
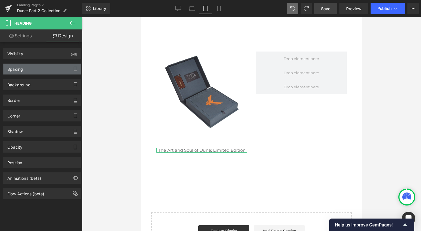
type input "60"
type input "0"
type input "90"
type input "0"
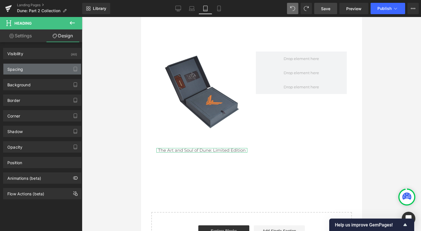
type input "0"
click at [49, 68] on div "Spacing" at bounding box center [42, 69] width 78 height 11
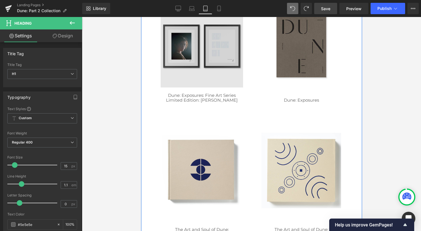
scroll to position [1154, 0]
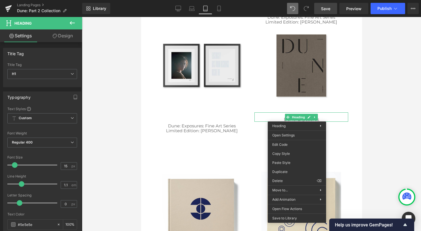
drag, startPoint x: 435, startPoint y: 178, endPoint x: 327, endPoint y: 142, distance: 114.0
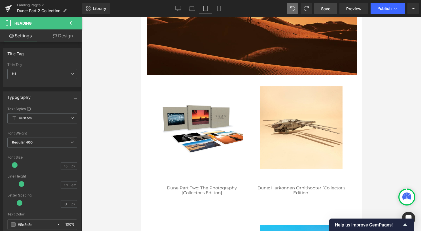
scroll to position [170, 0]
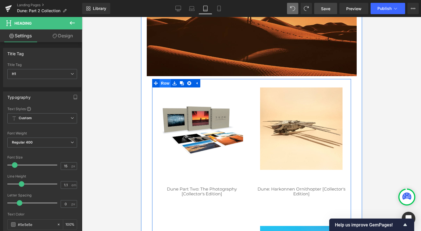
click at [164, 84] on span "Row" at bounding box center [164, 83] width 11 height 9
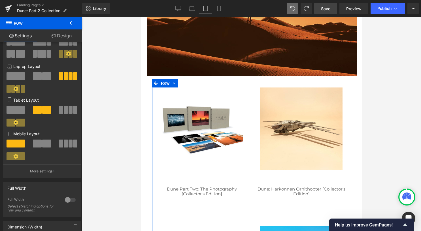
scroll to position [113, 0]
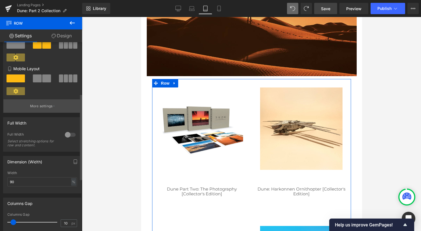
click at [41, 107] on p "More settings" at bounding box center [41, 106] width 23 height 5
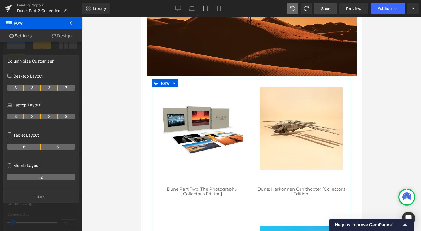
click at [50, 46] on div at bounding box center [41, 125] width 82 height 217
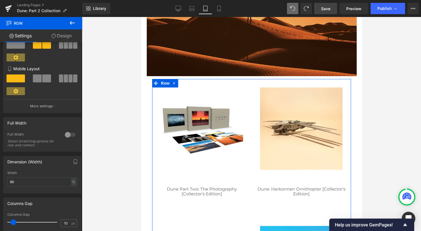
click at [61, 36] on link "Design" at bounding box center [61, 35] width 41 height 13
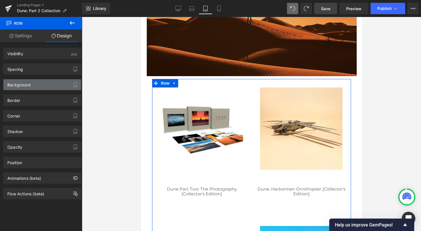
type input "transparent"
type input "0"
click at [43, 83] on div "Background" at bounding box center [42, 84] width 78 height 11
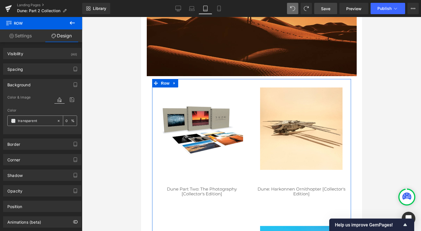
click at [29, 119] on input "transparent" at bounding box center [36, 121] width 36 height 6
click at [12, 120] on span at bounding box center [13, 121] width 5 height 5
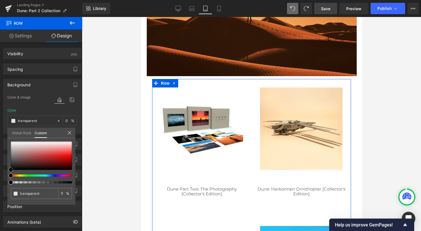
type input "#b24c4c"
type input "100"
type input "#b24c4c"
type input "100"
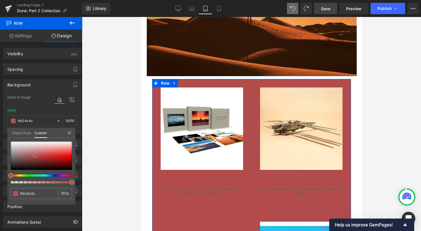
click at [35, 156] on div at bounding box center [41, 156] width 61 height 28
click at [136, 116] on div at bounding box center [251, 124] width 339 height 214
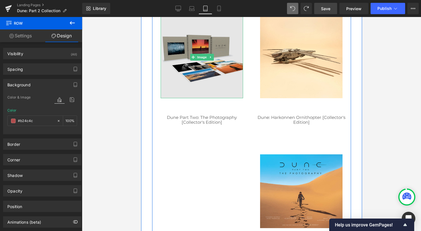
scroll to position [652, 0]
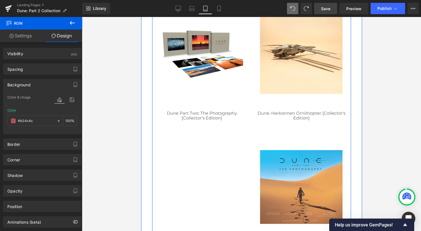
click at [228, 124] on div "Image Dune Part Two: The Photography [Collector's Edition] Heading" at bounding box center [202, 79] width 100 height 134
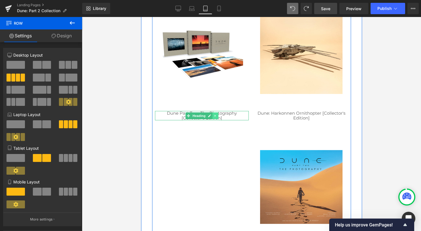
click at [215, 116] on icon at bounding box center [215, 116] width 1 height 2
click at [217, 117] on icon at bounding box center [218, 115] width 3 height 3
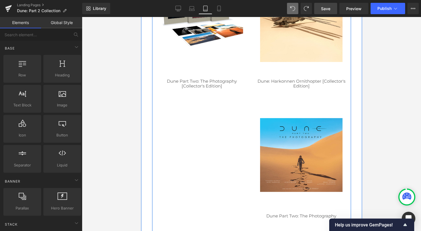
scroll to position [680, 0]
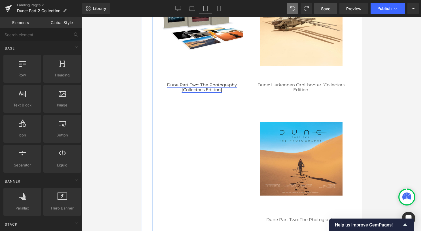
click at [195, 89] on div "Dune Part Two: The Photography [Collector's Edition] Heading" at bounding box center [202, 87] width 94 height 9
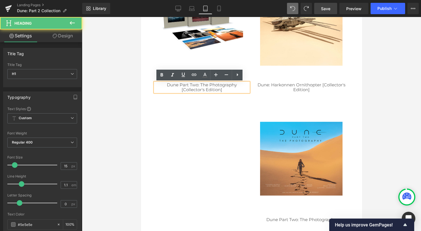
click at [155, 92] on div "Dune Part Two: The Photography [Collector's Edition]" at bounding box center [202, 87] width 94 height 9
click at [159, 120] on div "Image Dune Part Two: The Photography [Collector's Edition] Heading Image Dune: …" at bounding box center [251, 178] width 199 height 406
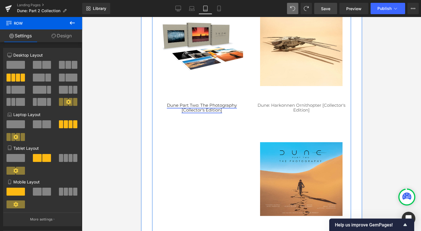
scroll to position [652, 0]
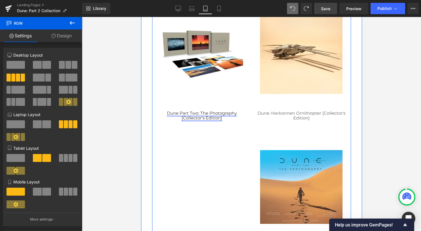
click at [197, 111] on div "Image Dune Part Two: The Photography [Collector's Edition] Heading" at bounding box center [202, 79] width 100 height 134
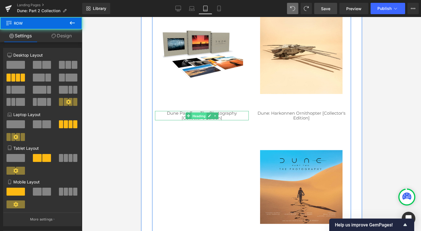
click at [197, 116] on span "Heading" at bounding box center [198, 116] width 15 height 7
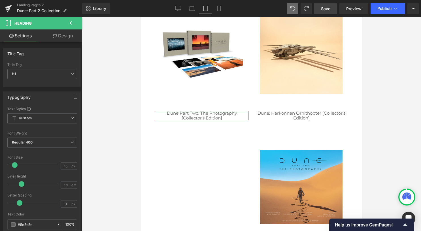
click at [61, 35] on link "Design" at bounding box center [62, 35] width 41 height 13
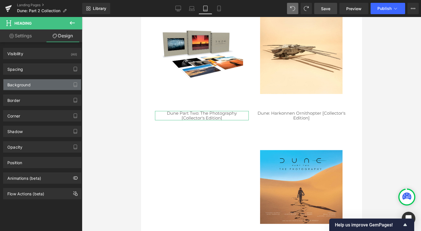
type input "60"
type input "0"
type input "90"
type input "0"
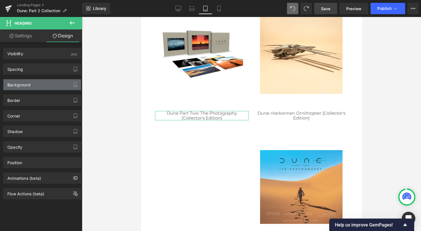
type input "0"
type input "transparent"
type input "0"
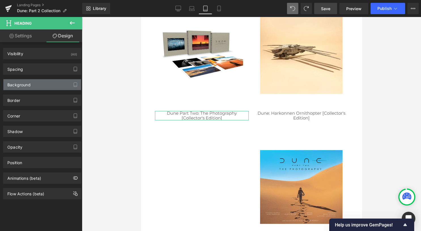
click at [34, 81] on div "Background" at bounding box center [42, 84] width 78 height 11
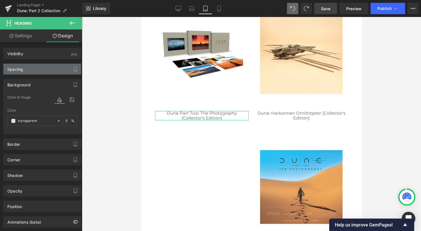
click at [38, 71] on div "Spacing" at bounding box center [42, 69] width 78 height 11
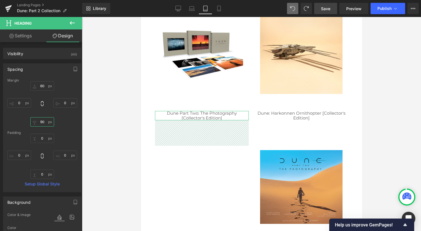
click at [45, 121] on input "90" at bounding box center [42, 121] width 24 height 9
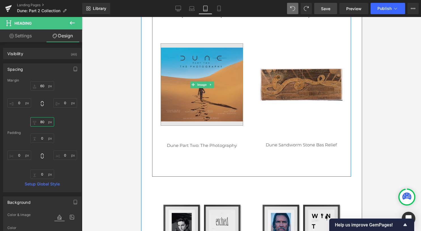
scroll to position [765, 0]
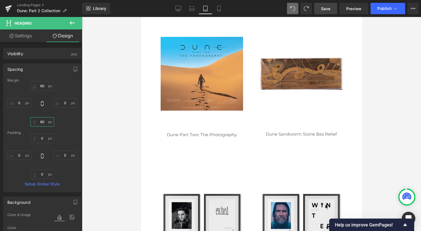
type input "80"
click at [329, 7] on span "Save" at bounding box center [325, 9] width 9 height 6
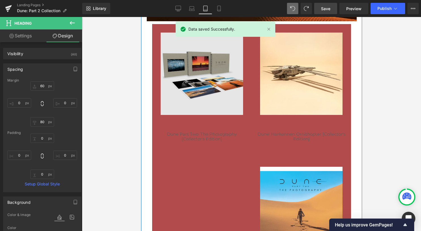
scroll to position [142, 0]
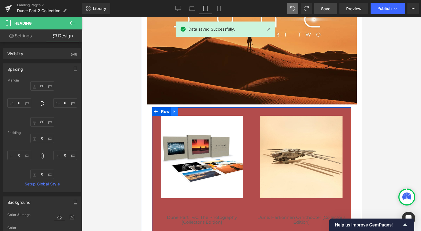
click at [174, 111] on icon at bounding box center [174, 112] width 1 height 3
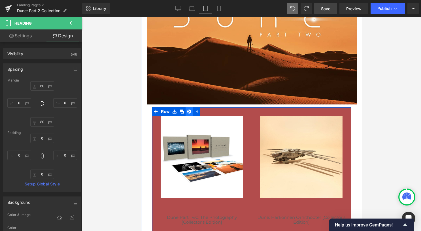
click at [187, 113] on icon at bounding box center [189, 112] width 4 height 4
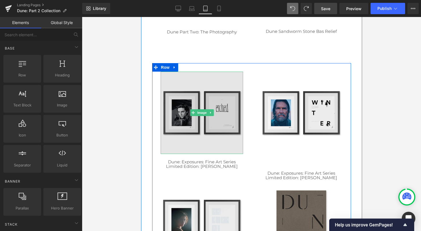
scroll to position [454, 0]
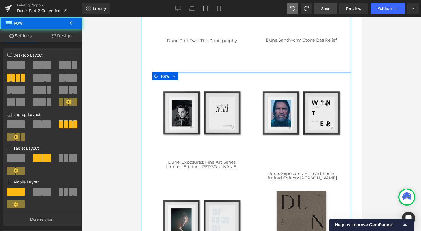
drag, startPoint x: 195, startPoint y: 80, endPoint x: 199, endPoint y: 62, distance: 18.2
click at [199, 62] on div "Image Row Image Row Image Row Image Dune Part Two: The Photography [Collector's…" at bounding box center [251, 192] width 221 height 1037
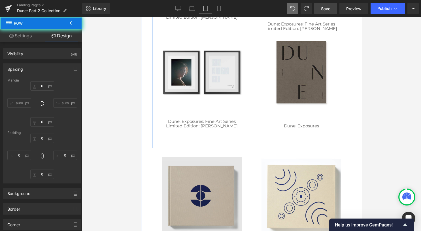
type input "0"
type input "10"
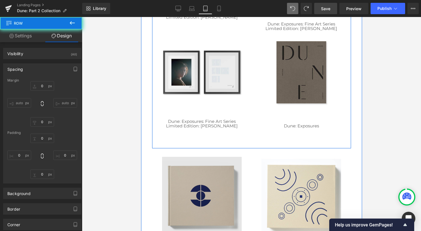
type input "0"
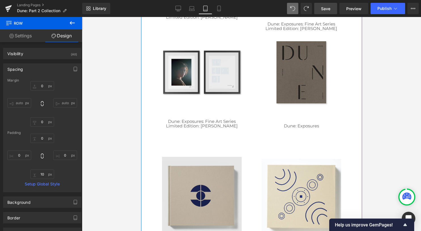
scroll to position [624, 0]
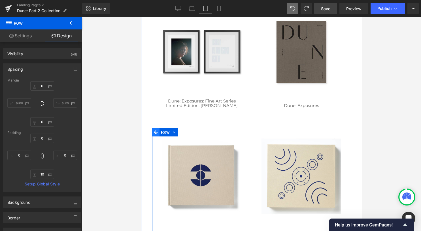
click at [155, 133] on icon at bounding box center [156, 132] width 4 height 4
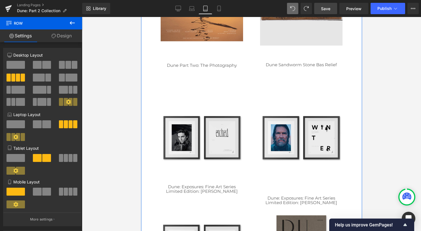
scroll to position [425, 0]
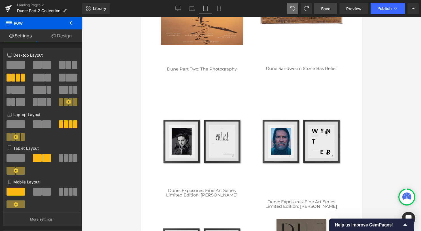
click at [321, 9] on link "Save" at bounding box center [325, 8] width 23 height 11
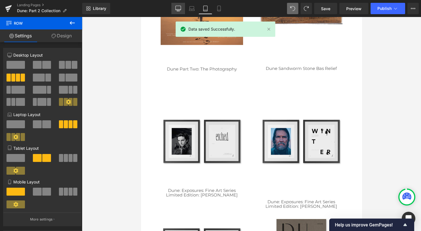
click at [179, 10] on icon at bounding box center [178, 8] width 5 height 4
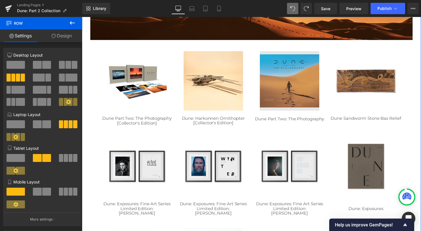
scroll to position [109, 0]
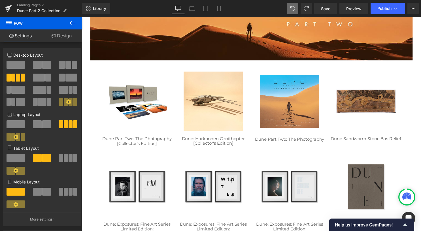
click at [289, 101] on div "Image" at bounding box center [292, 102] width 60 height 60
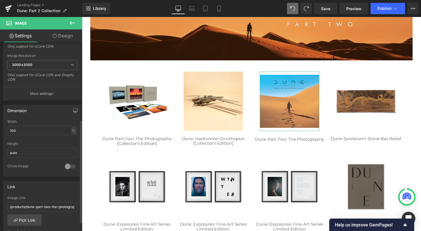
scroll to position [142, 0]
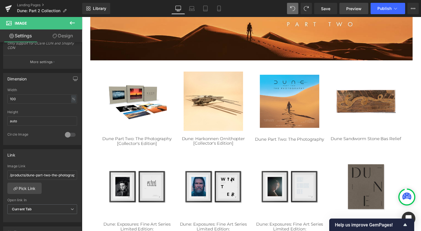
click at [352, 8] on span "Preview" at bounding box center [353, 9] width 15 height 6
click at [37, 5] on link "Landing Pages" at bounding box center [49, 5] width 65 height 5
